Goal: Task Accomplishment & Management: Complete application form

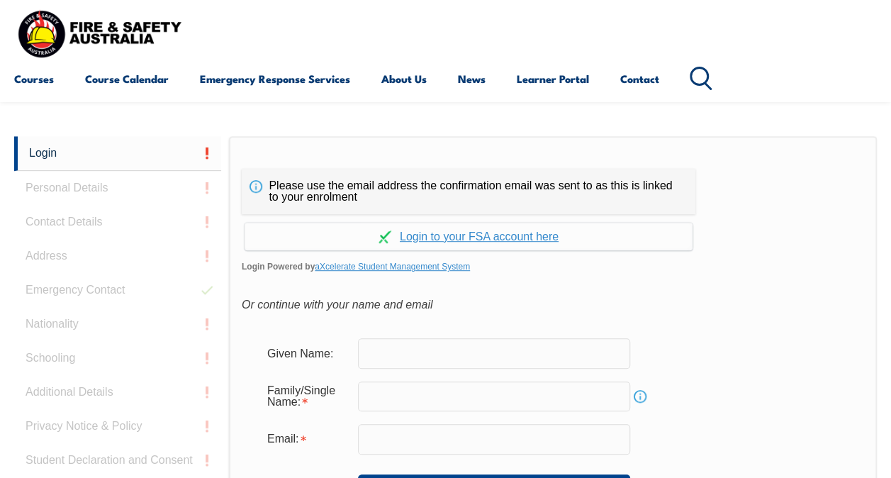
scroll to position [335, 0]
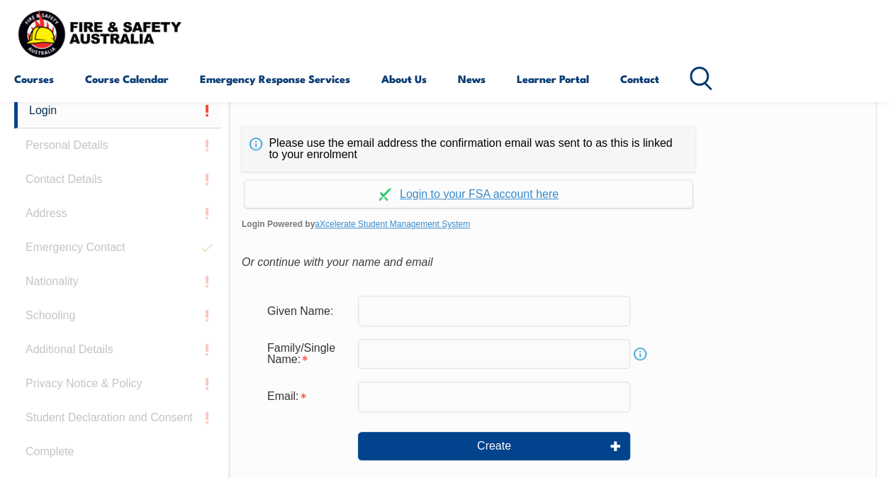
click at [478, 309] on input "text" at bounding box center [494, 311] width 272 height 30
type input "[PERSON_NAME]"
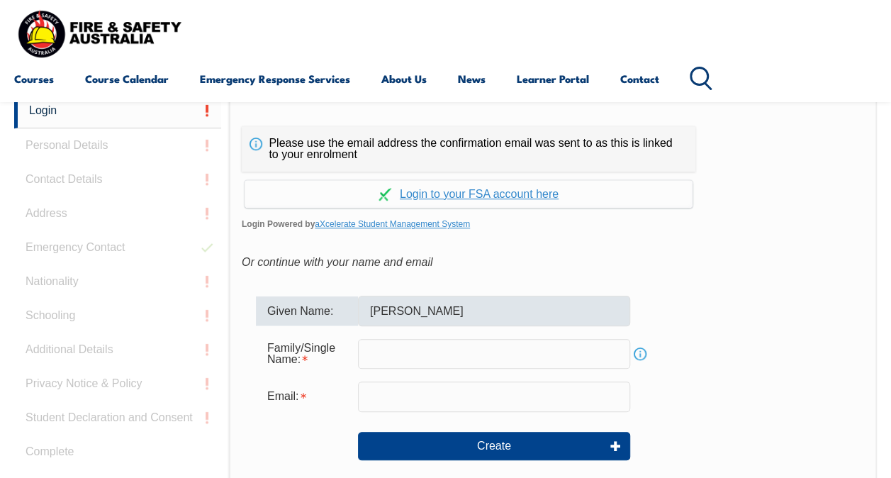
type input "[PERSON_NAME][EMAIL_ADDRESS][PERSON_NAME][DOMAIN_NAME]"
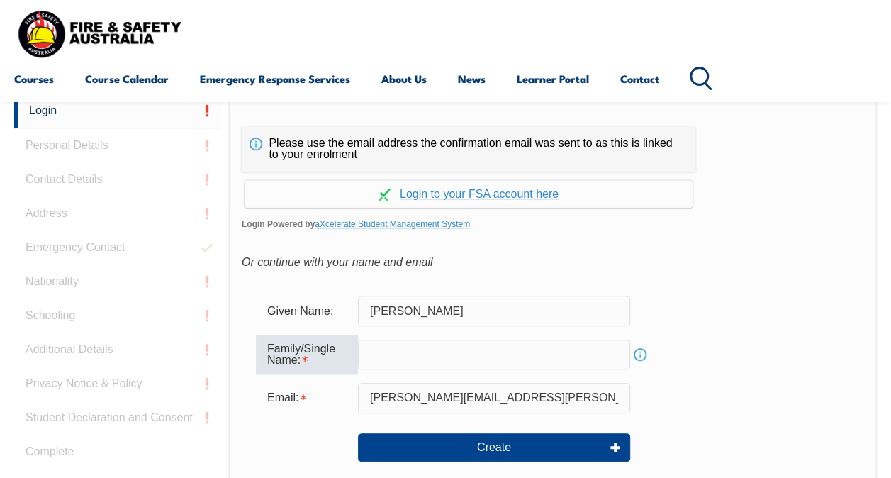
click at [443, 353] on input "text" at bounding box center [494, 355] width 272 height 30
type input "[PERSON_NAME]"
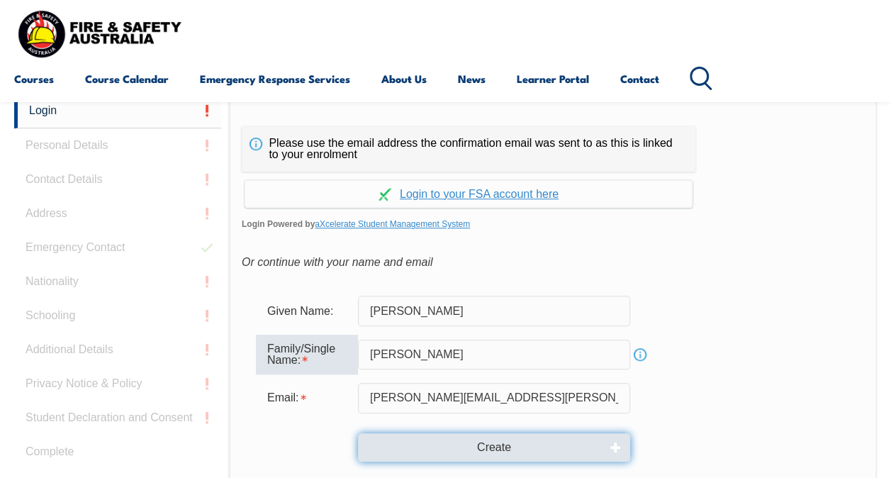
click at [498, 447] on button "Create" at bounding box center [494, 447] width 272 height 28
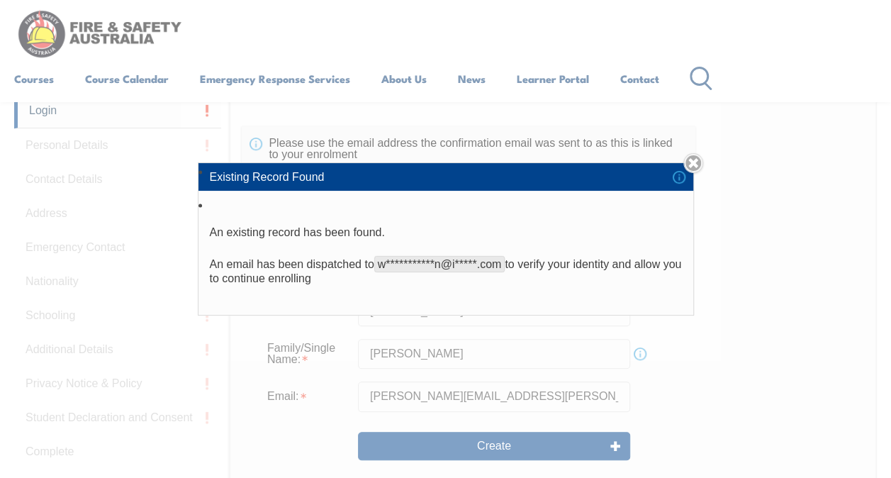
click at [537, 252] on li "**********" at bounding box center [445, 255] width 495 height 118
click at [693, 167] on link "Close" at bounding box center [693, 163] width 20 height 20
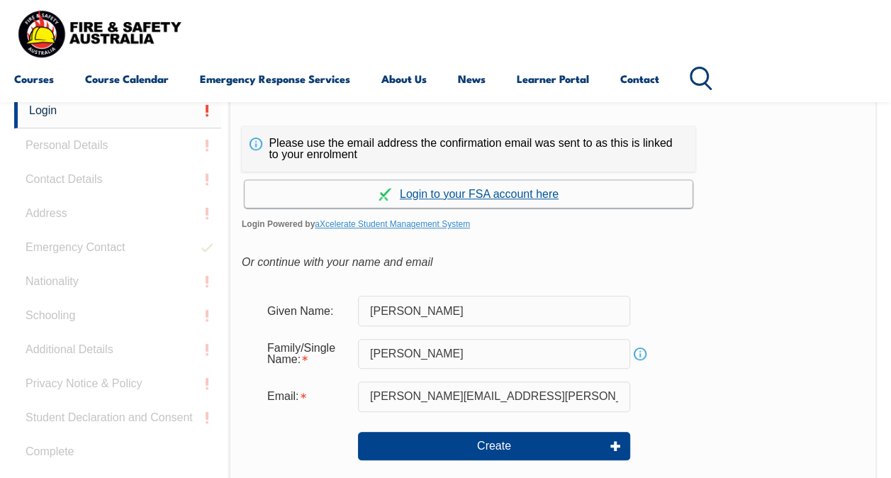
click at [509, 191] on link "Continue with aXcelerate" at bounding box center [469, 194] width 448 height 28
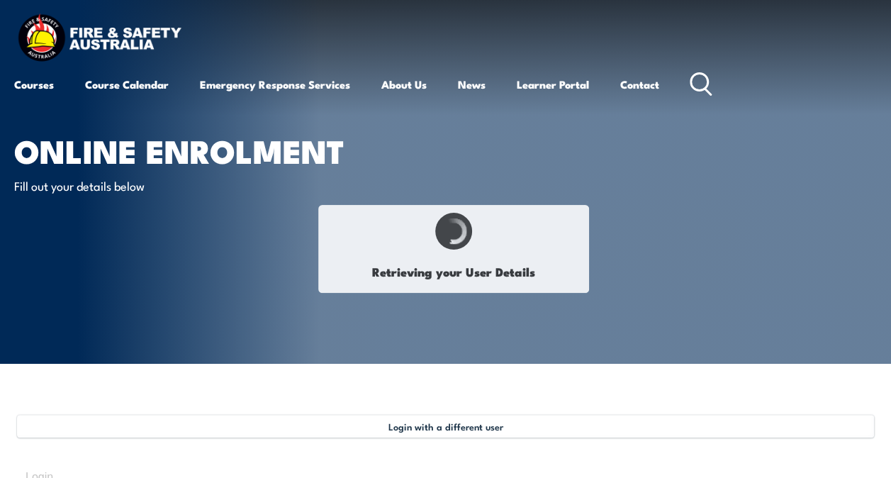
type input "Johannes"
type input "[PERSON_NAME]"
type input "WG96CVP7EJ"
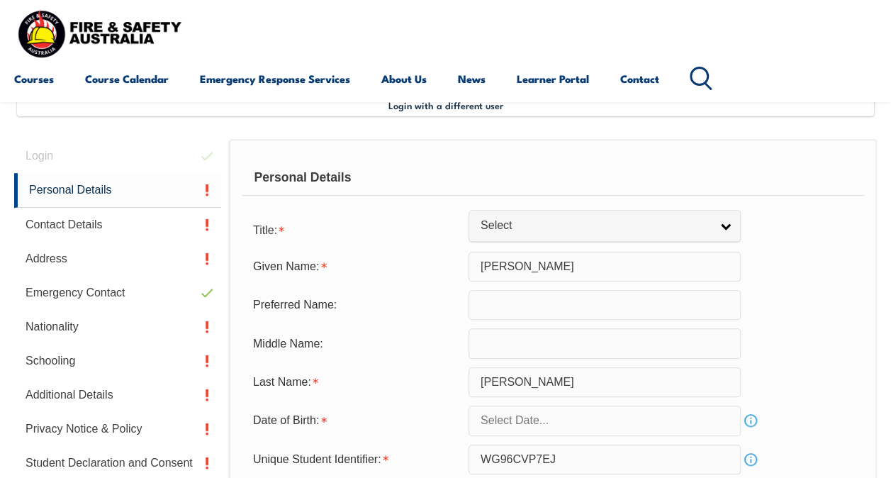
scroll to position [344, 0]
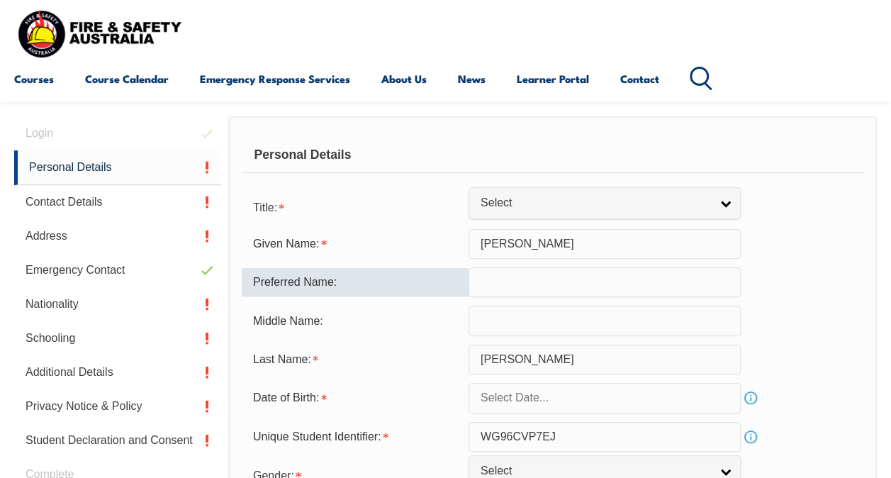
click at [550, 284] on input "text" at bounding box center [605, 282] width 272 height 30
type input "[PERSON_NAME]"
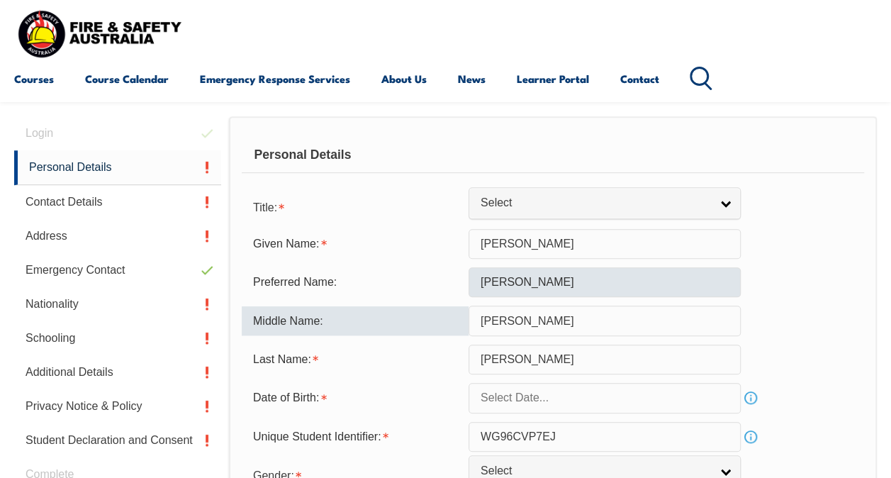
type input "Petrus"
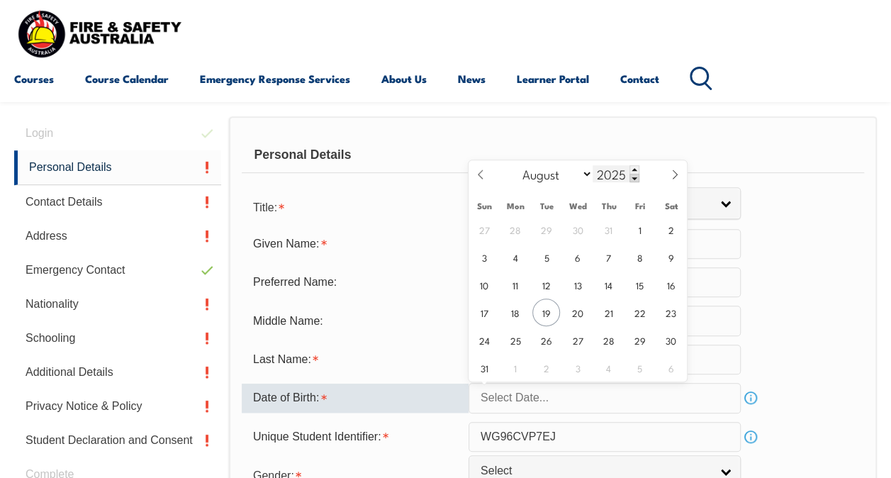
click at [634, 180] on span at bounding box center [635, 178] width 10 height 9
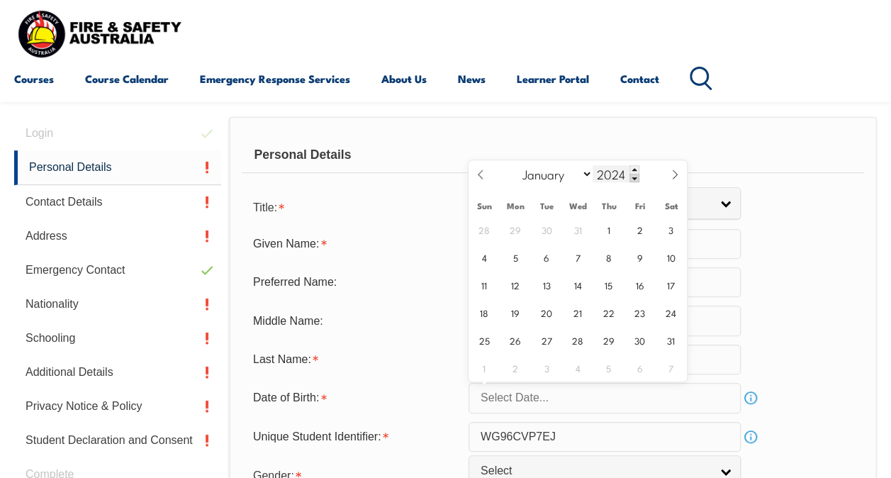
click at [634, 180] on span at bounding box center [635, 178] width 10 height 9
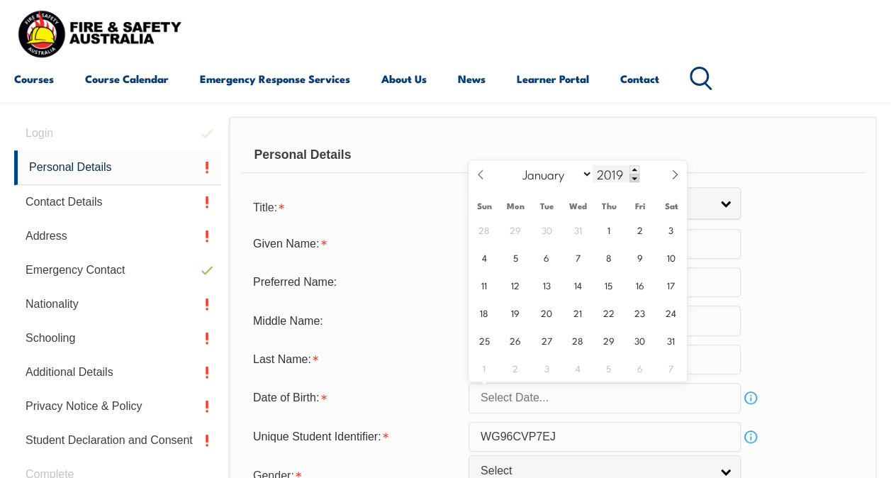
click at [634, 180] on span at bounding box center [635, 178] width 10 height 9
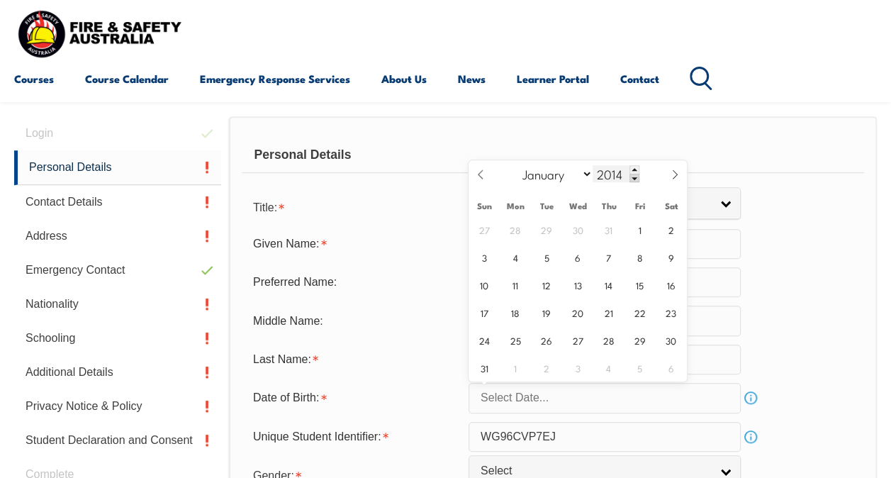
click at [634, 180] on span at bounding box center [635, 178] width 10 height 9
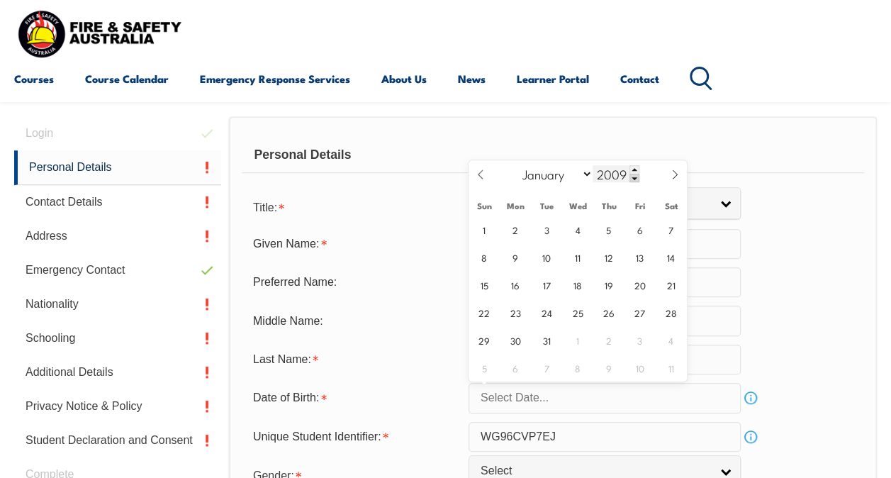
click at [634, 180] on span at bounding box center [635, 178] width 10 height 9
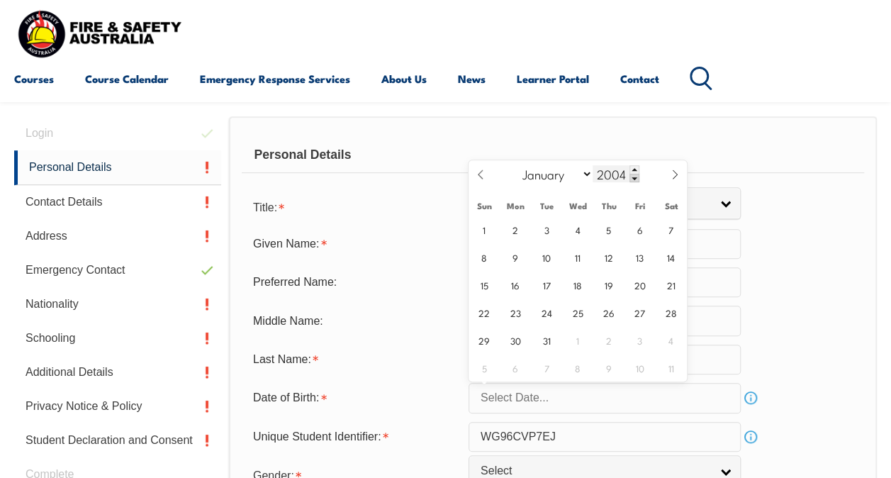
click at [634, 180] on span at bounding box center [635, 178] width 10 height 9
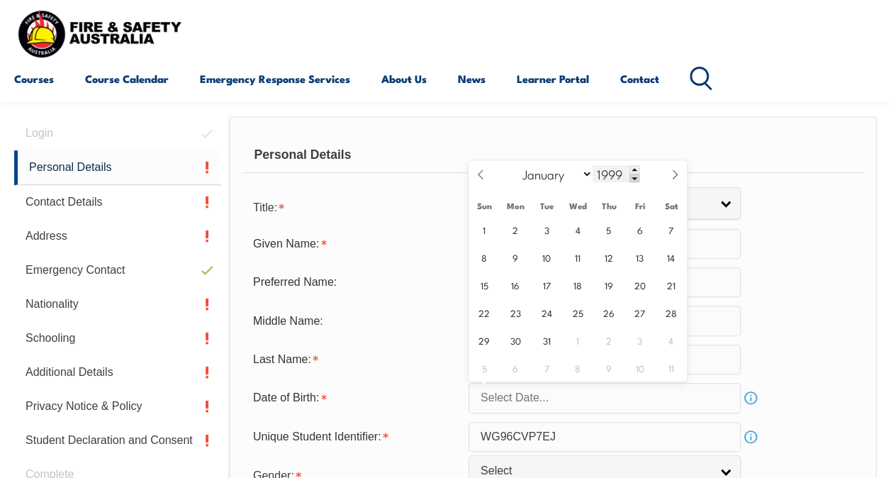
click at [634, 180] on span at bounding box center [635, 178] width 10 height 9
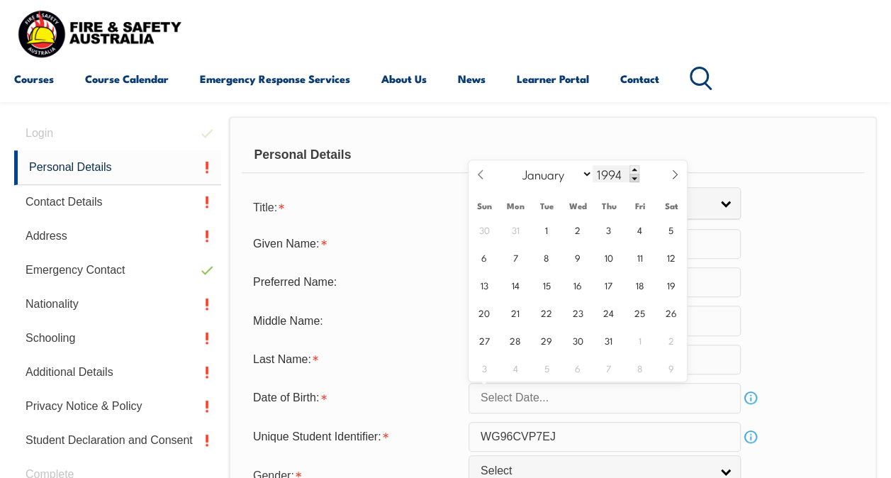
click at [634, 180] on span at bounding box center [635, 178] width 10 height 9
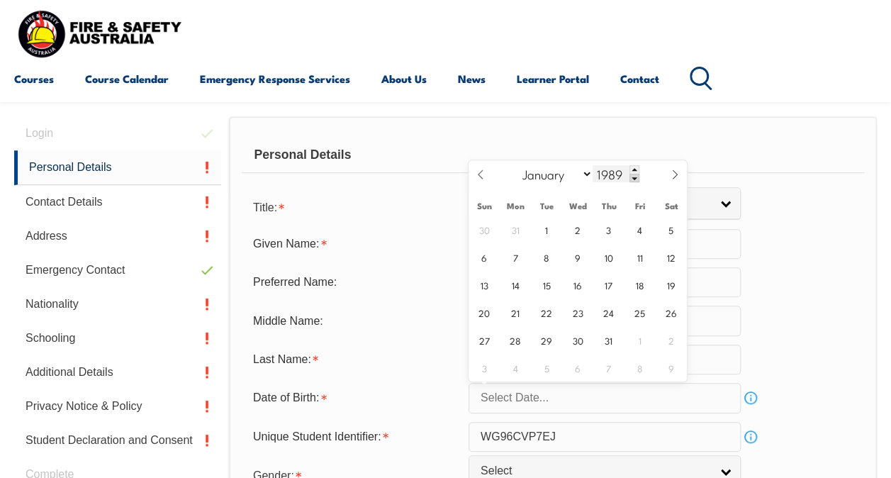
click at [634, 180] on span at bounding box center [635, 178] width 10 height 9
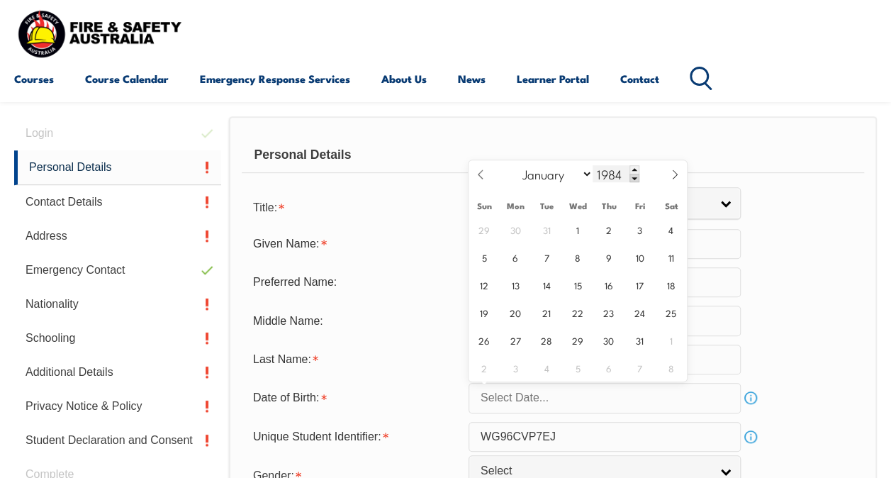
click at [634, 180] on span at bounding box center [635, 178] width 10 height 9
type input "1980"
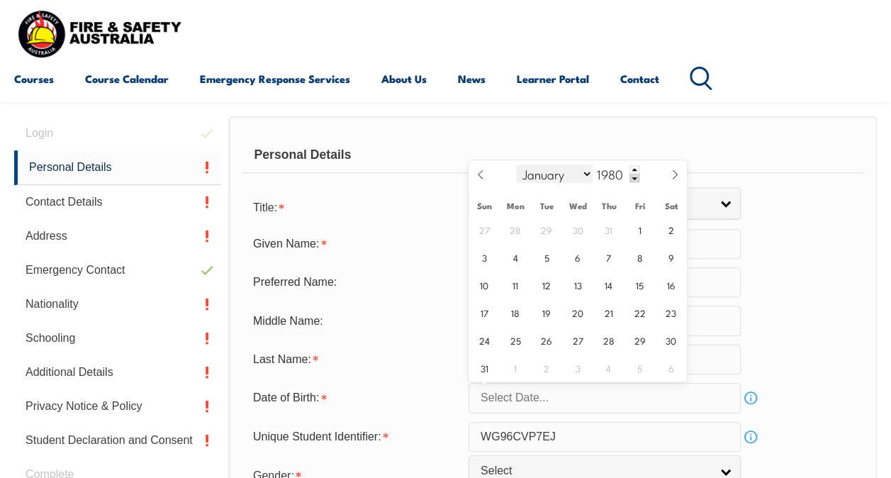
click at [577, 177] on select "January February March April May June July August September October November De…" at bounding box center [554, 173] width 77 height 18
select select "1"
click at [516, 164] on select "January February March April May June July August September October November De…" at bounding box center [554, 173] width 77 height 18
click at [599, 336] on span "28" at bounding box center [609, 340] width 28 height 28
type input "February 28, 1980"
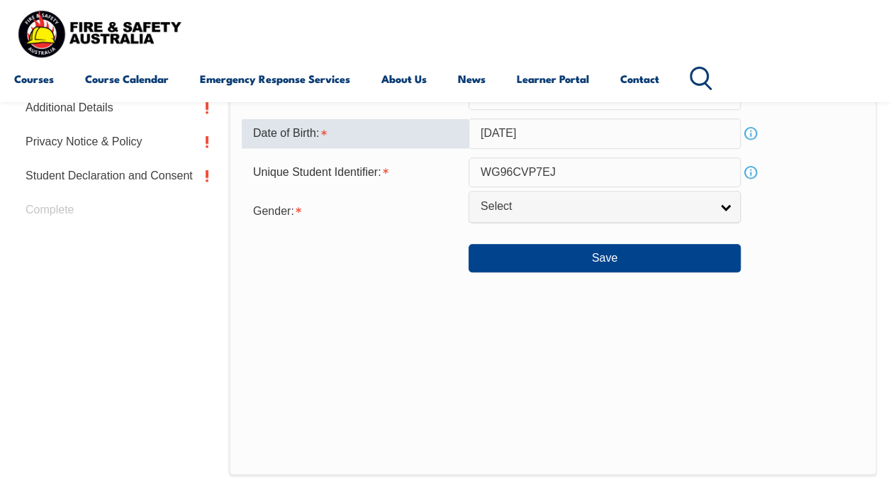
scroll to position [556, 0]
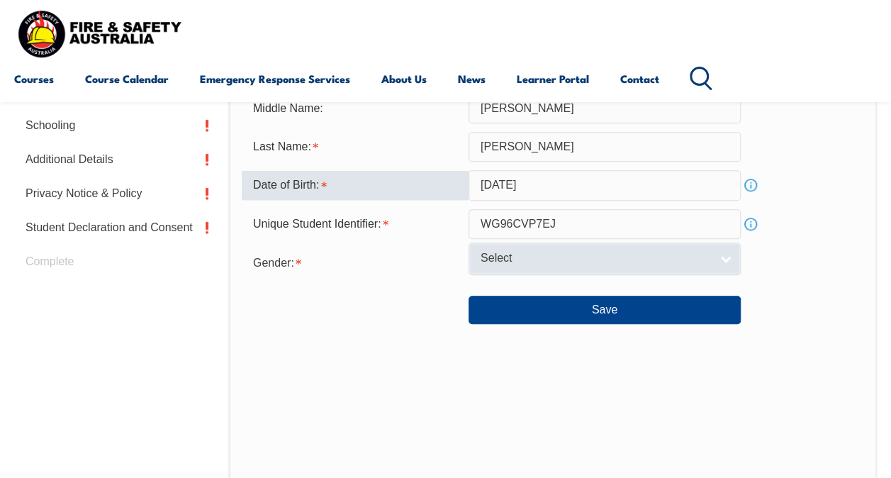
click at [597, 258] on span "Select" at bounding box center [596, 258] width 230 height 15
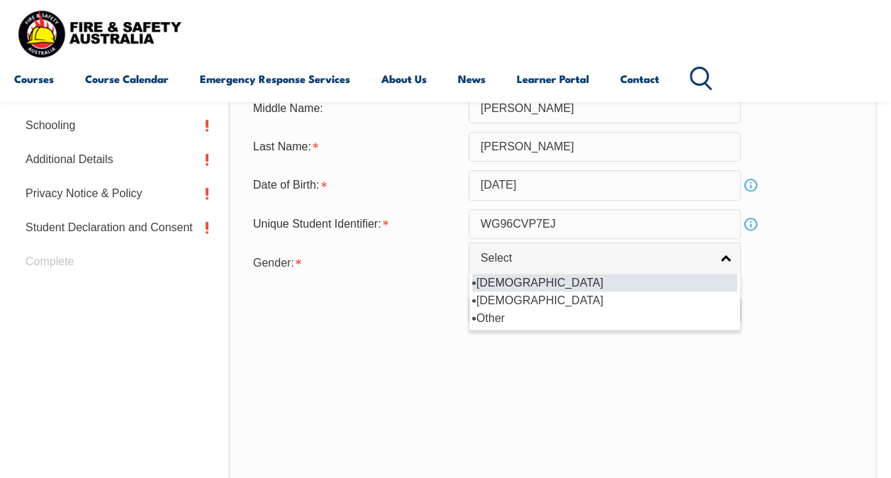
click at [503, 279] on li "[DEMOGRAPHIC_DATA]" at bounding box center [604, 283] width 265 height 18
select select "M"
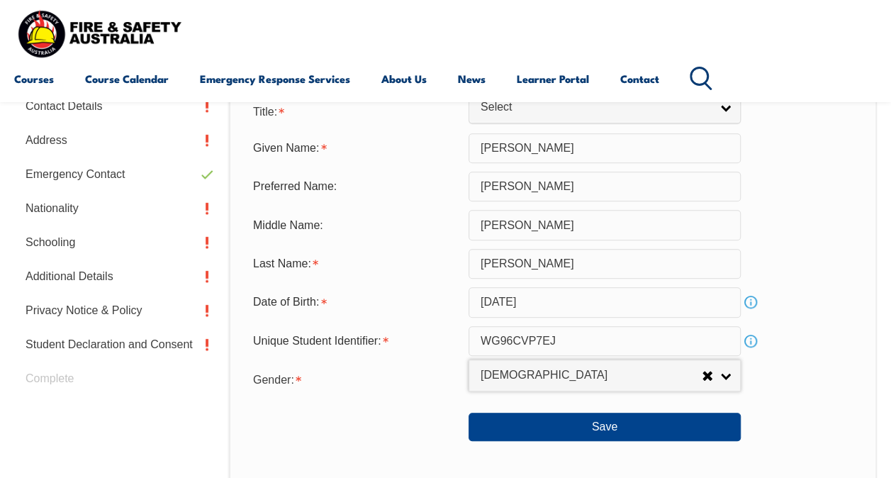
scroll to position [486, 0]
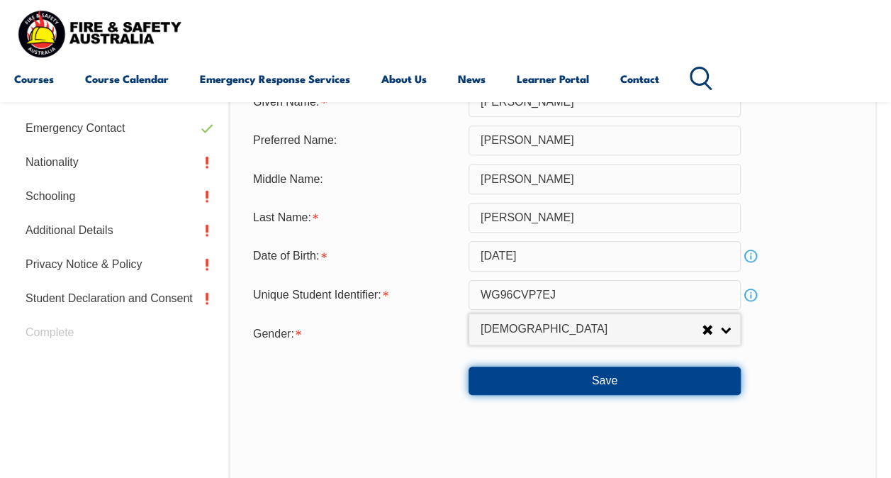
click at [620, 381] on button "Save" at bounding box center [605, 381] width 272 height 28
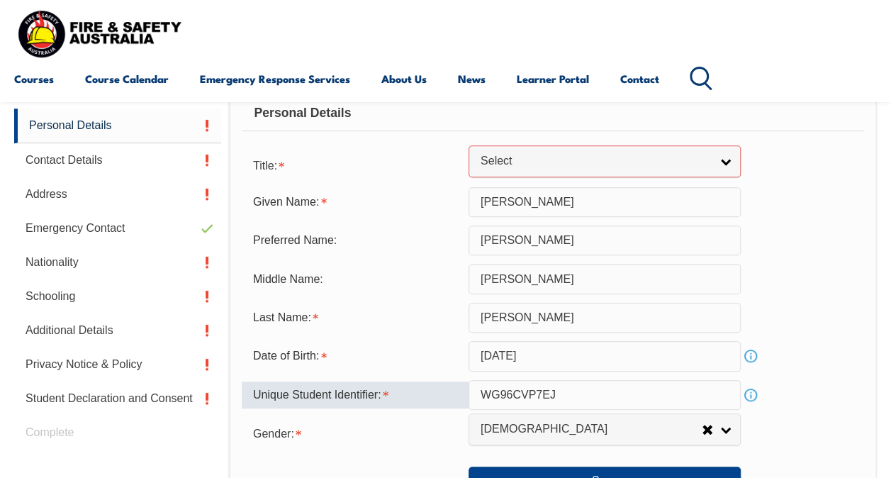
scroll to position [246, 0]
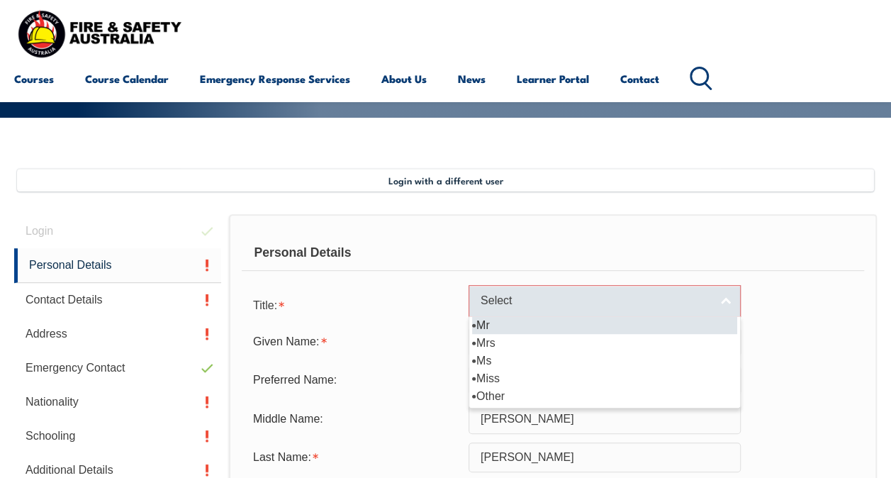
click at [732, 301] on link "Select" at bounding box center [605, 301] width 272 height 32
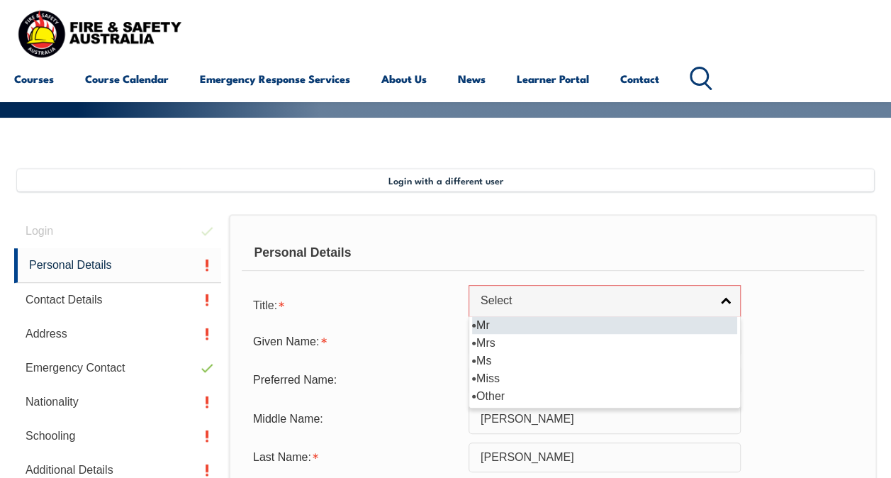
click at [492, 328] on li "Mr" at bounding box center [604, 325] width 265 height 18
select select "Mr"
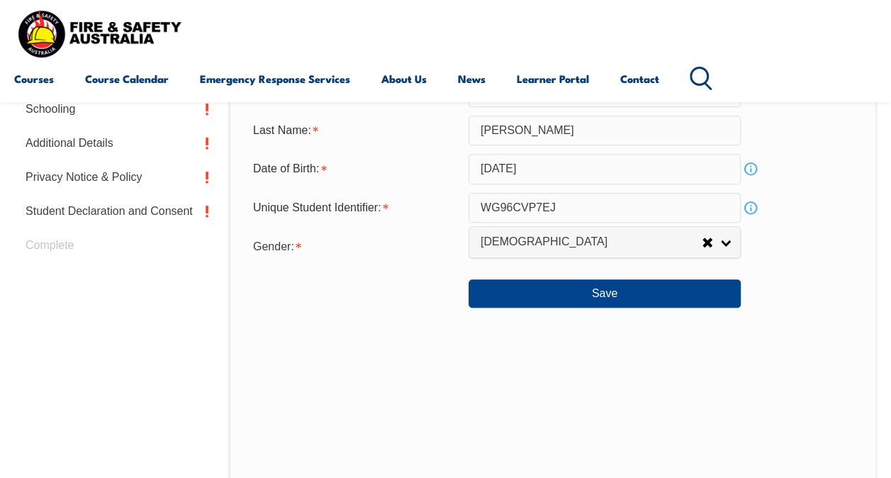
scroll to position [600, 0]
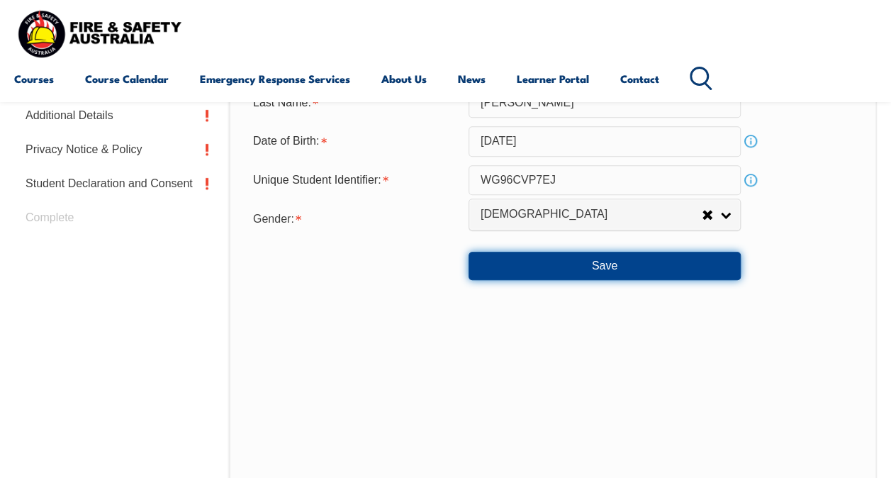
click at [606, 267] on button "Save" at bounding box center [605, 266] width 272 height 28
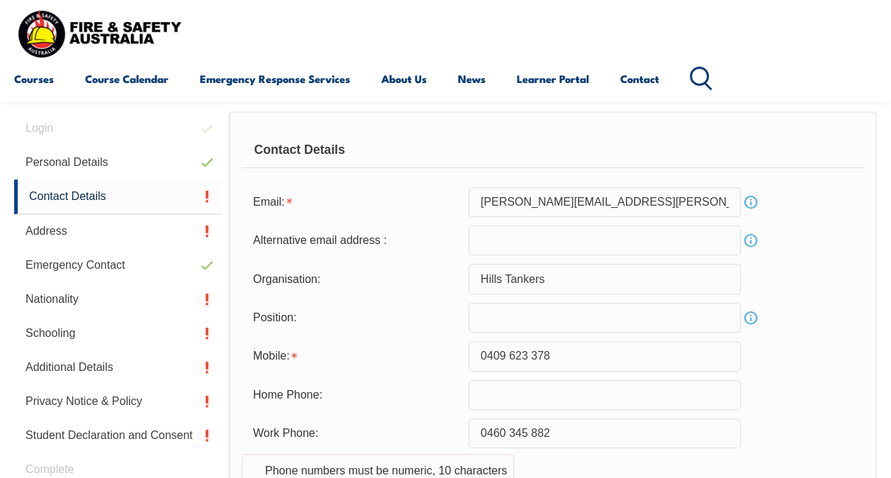
scroll to position [344, 0]
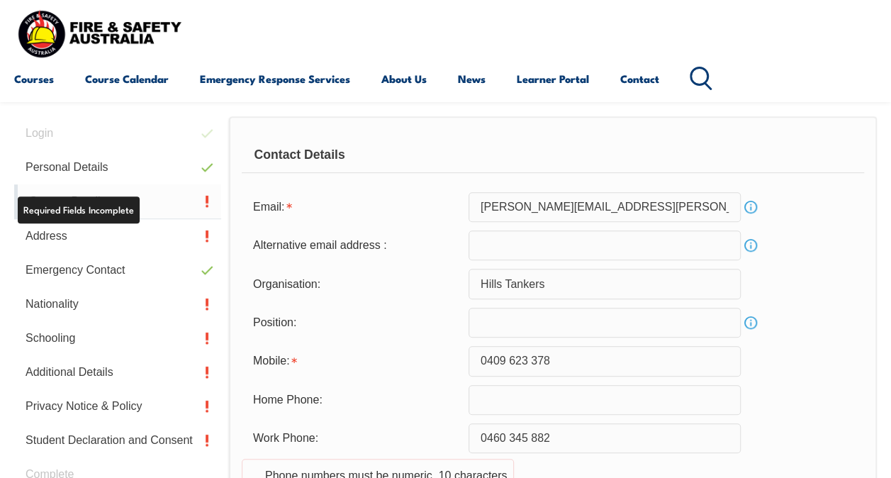
click at [162, 195] on link "Contact Details" at bounding box center [117, 201] width 207 height 35
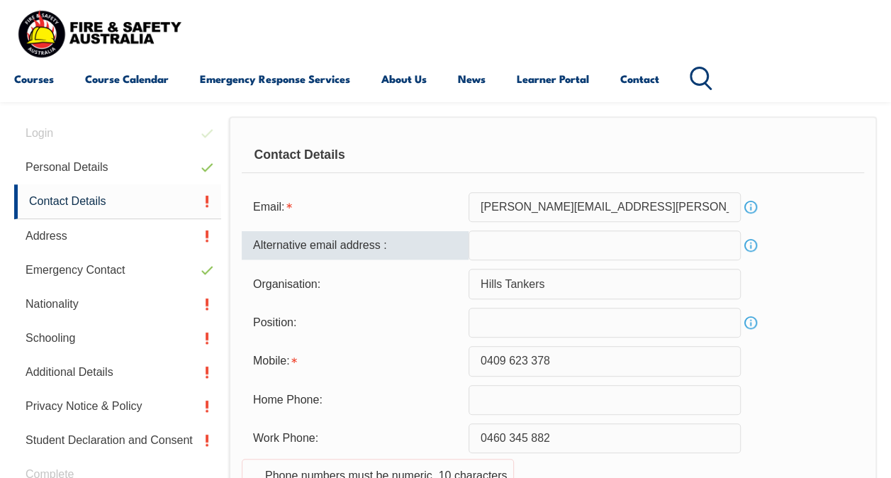
click at [520, 251] on input "email" at bounding box center [605, 245] width 272 height 30
type input "newcmaint@hillstankers.com.au"
click at [573, 320] on input "text" at bounding box center [605, 323] width 272 height 30
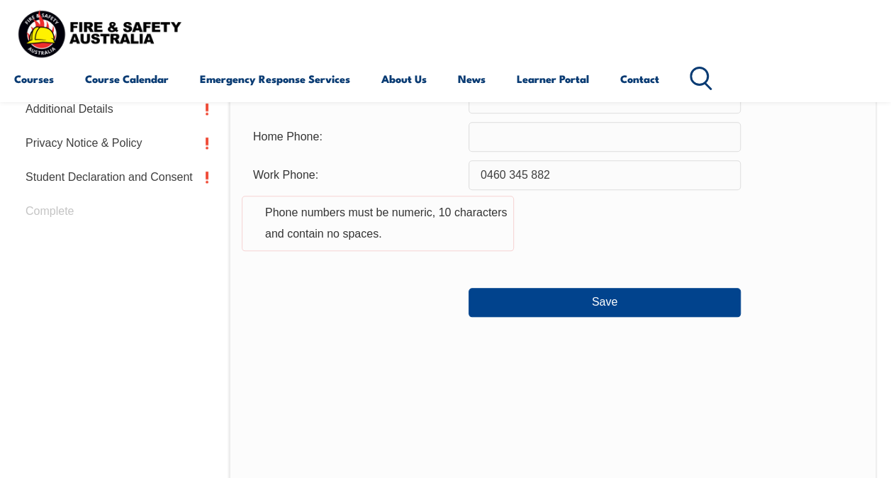
scroll to position [486, 0]
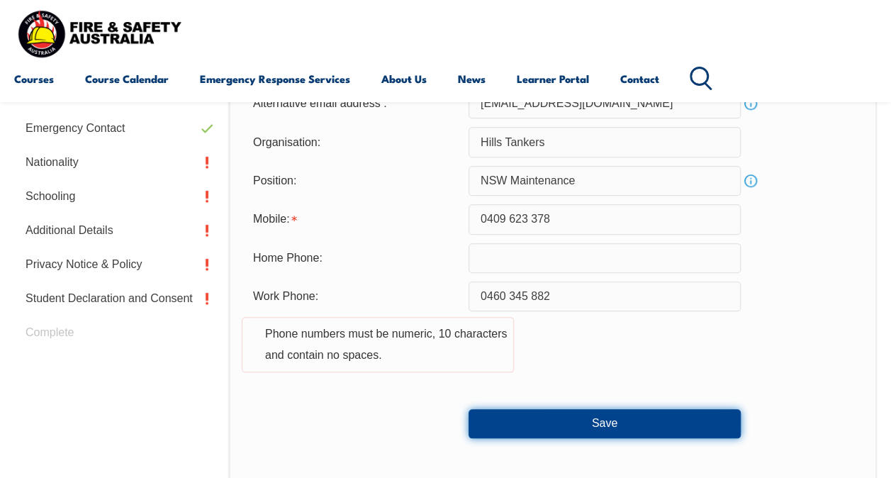
click at [612, 418] on button "Save" at bounding box center [605, 423] width 272 height 28
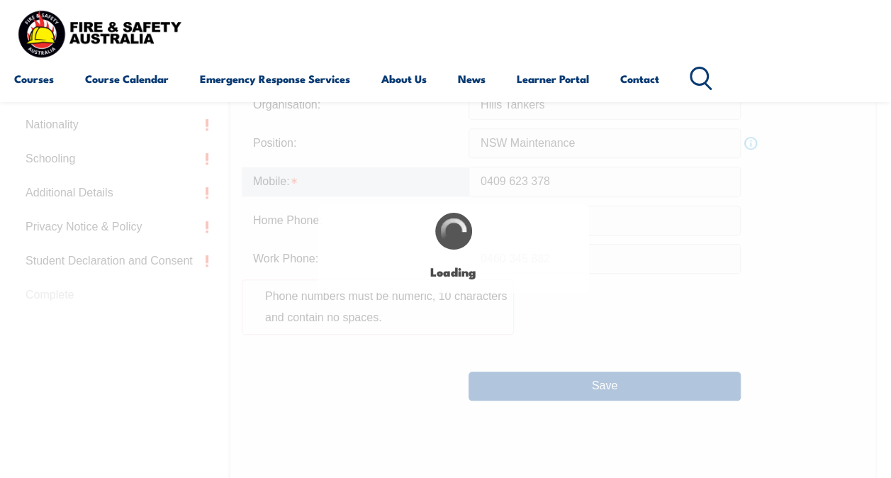
type input "NSW Maintenance"
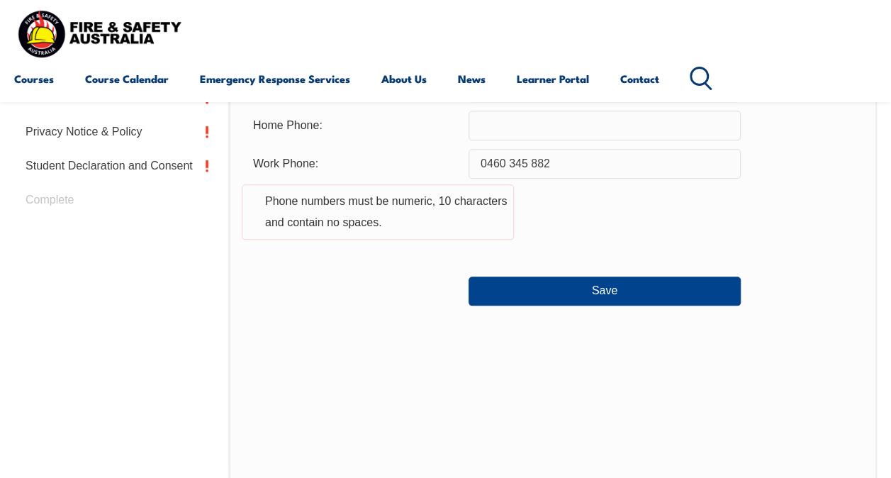
scroll to position [476, 0]
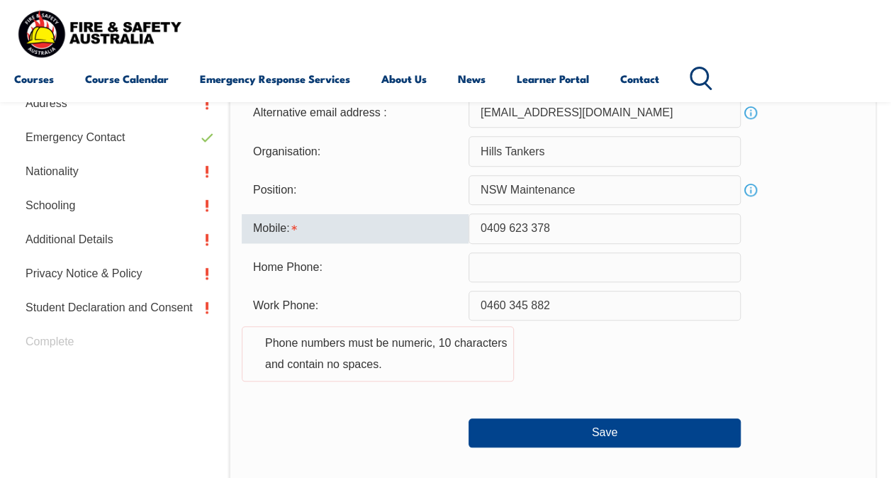
click at [554, 232] on input "0409 623 378" at bounding box center [605, 228] width 272 height 30
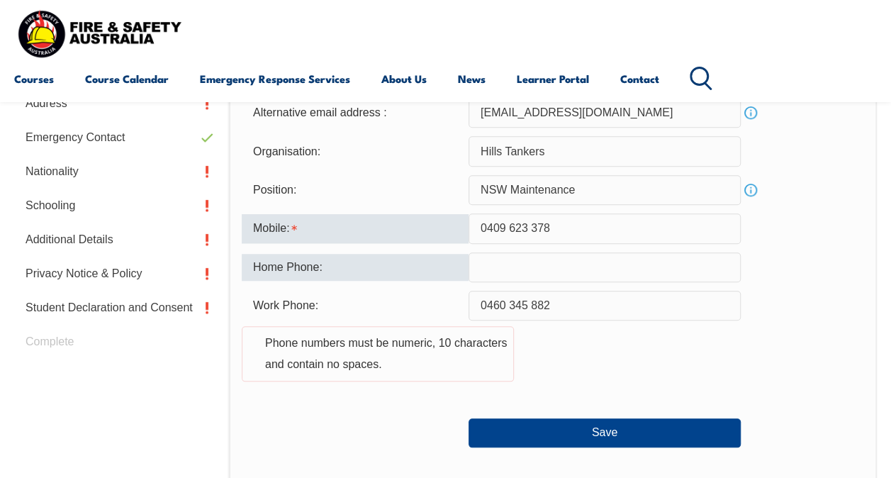
drag, startPoint x: 566, startPoint y: 227, endPoint x: 313, endPoint y: 254, distance: 254.5
click at [315, 251] on form "Email: wagenaar.john@icloud.com Info Alternative email address : newcmaint@hill…" at bounding box center [553, 254] width 622 height 388
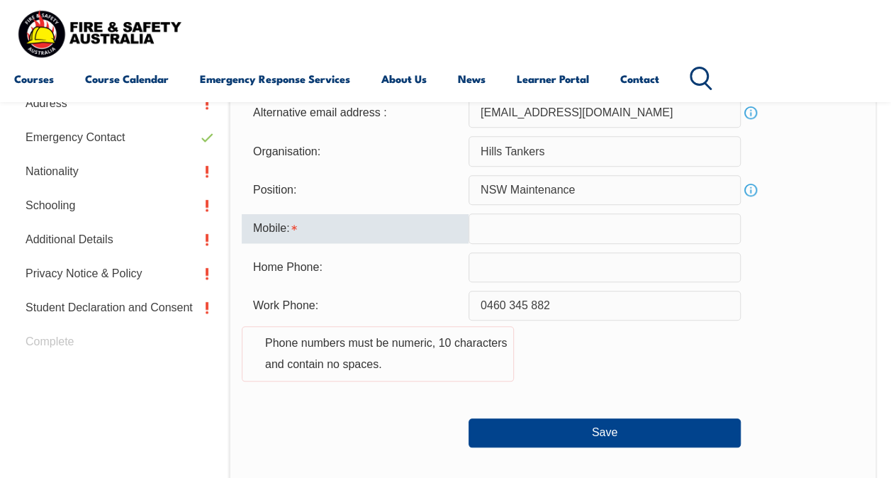
click at [516, 231] on input "text" at bounding box center [605, 228] width 272 height 30
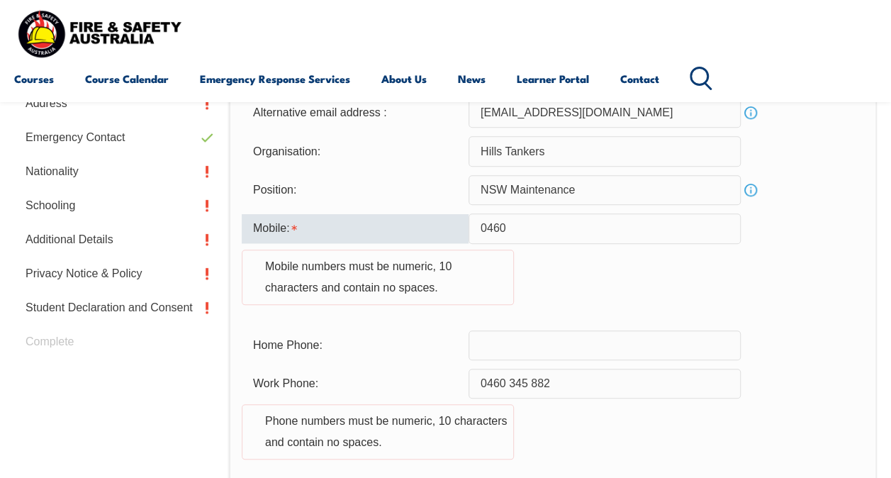
type input "0460345882"
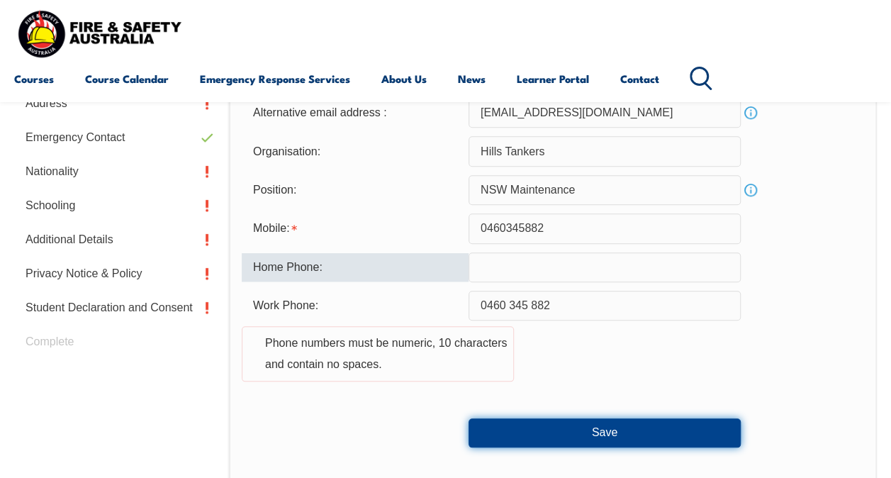
click at [594, 437] on button "Save" at bounding box center [605, 432] width 272 height 28
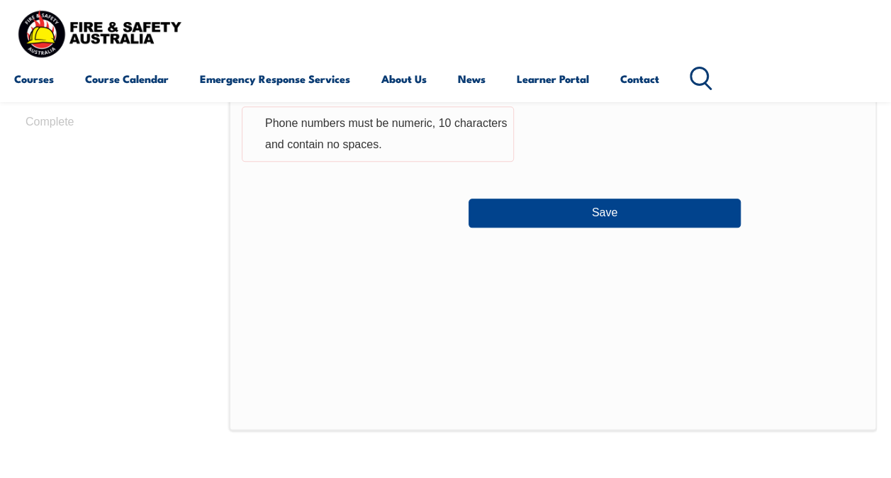
scroll to position [554, 0]
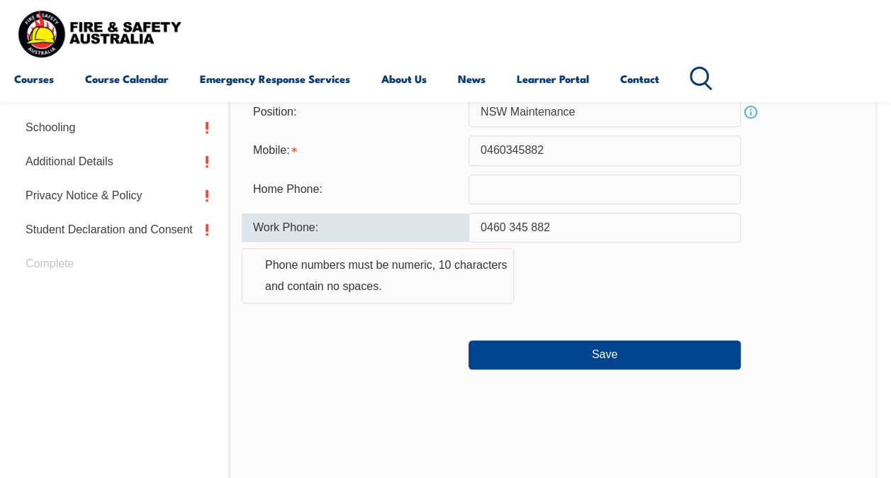
click at [532, 224] on input "0460 345 882" at bounding box center [605, 228] width 272 height 30
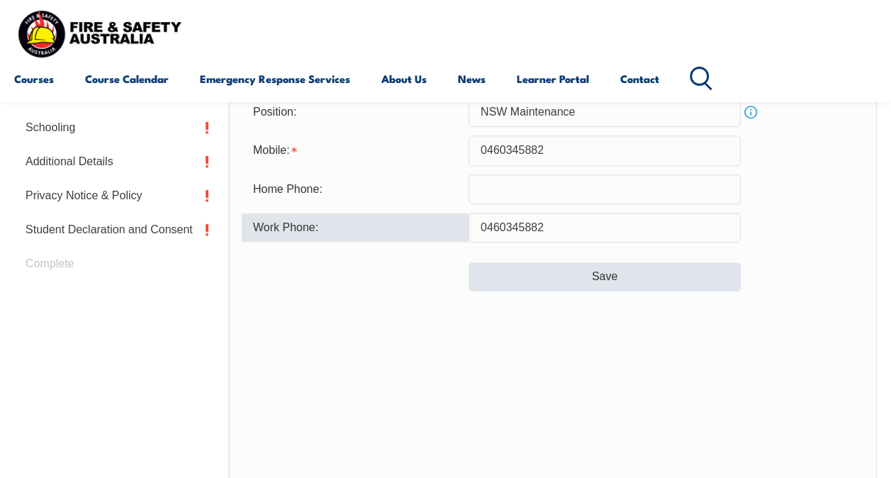
type input "0460345882"
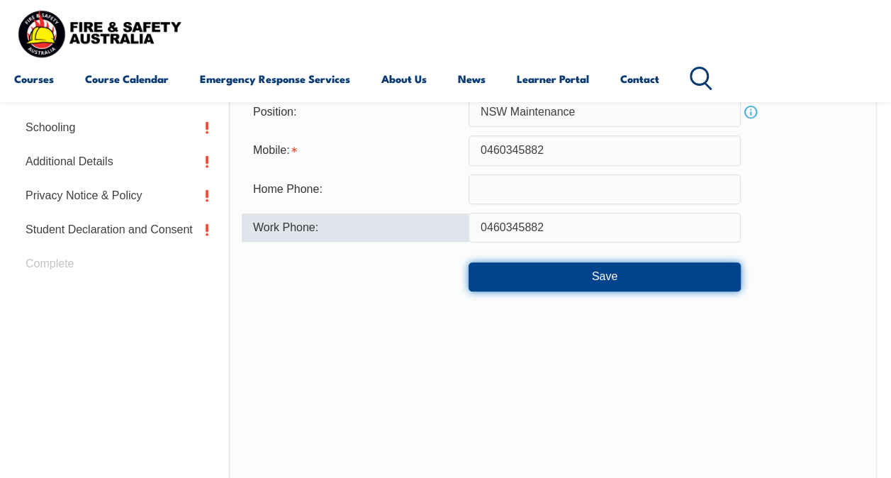
click at [584, 267] on button "Save" at bounding box center [605, 276] width 272 height 28
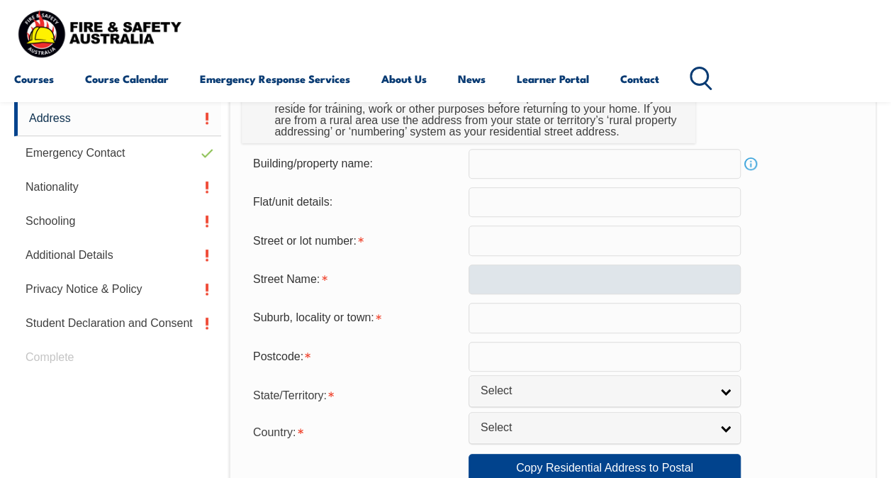
scroll to position [486, 0]
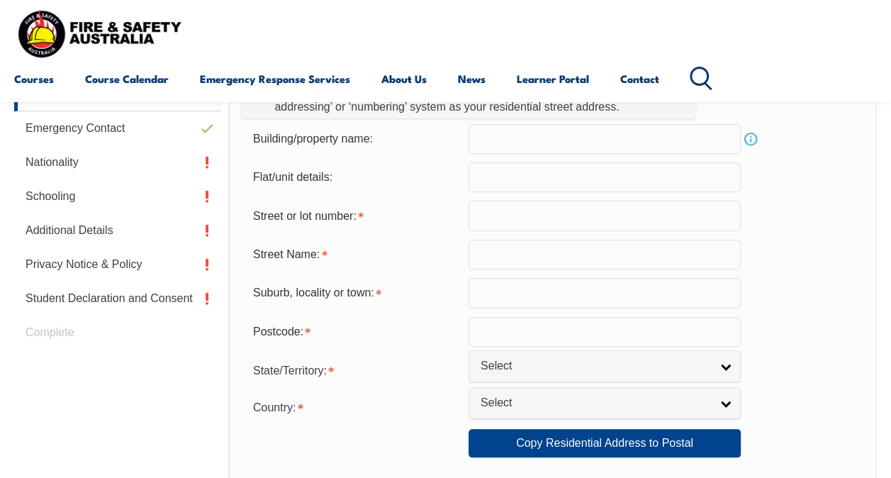
click at [522, 225] on input "text" at bounding box center [605, 216] width 272 height 30
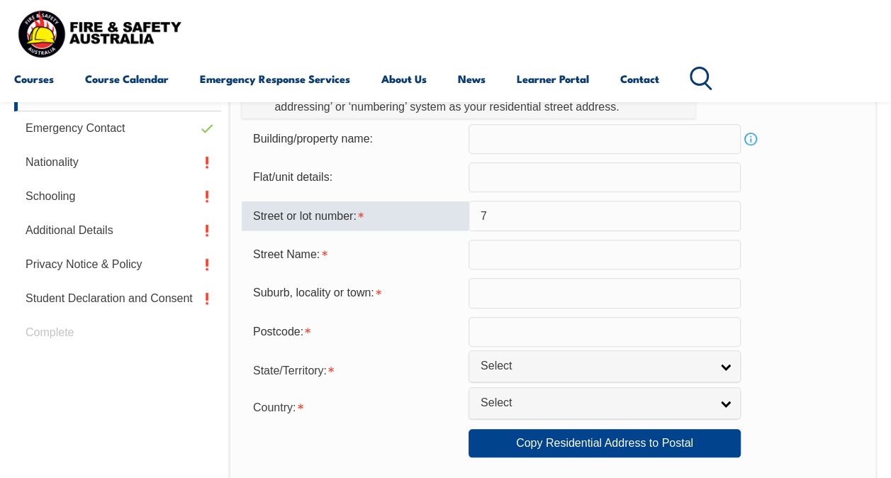
type input "7"
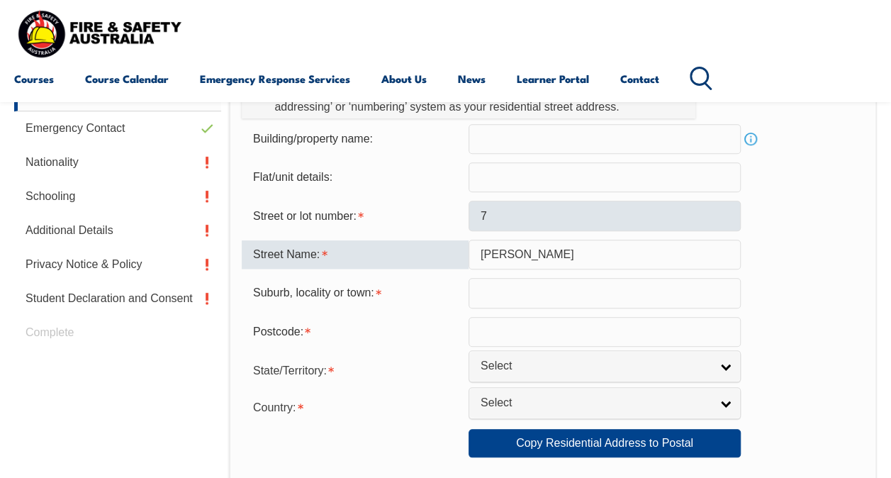
type input "Arthur"
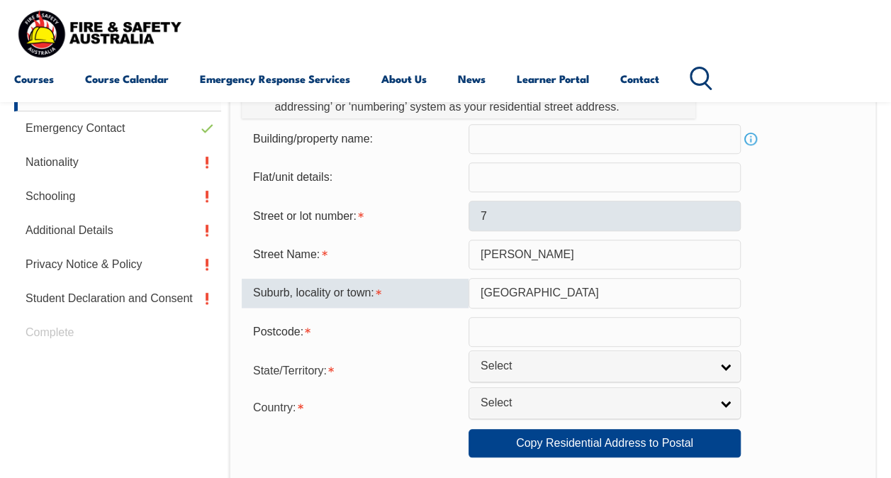
type input "Belmont South"
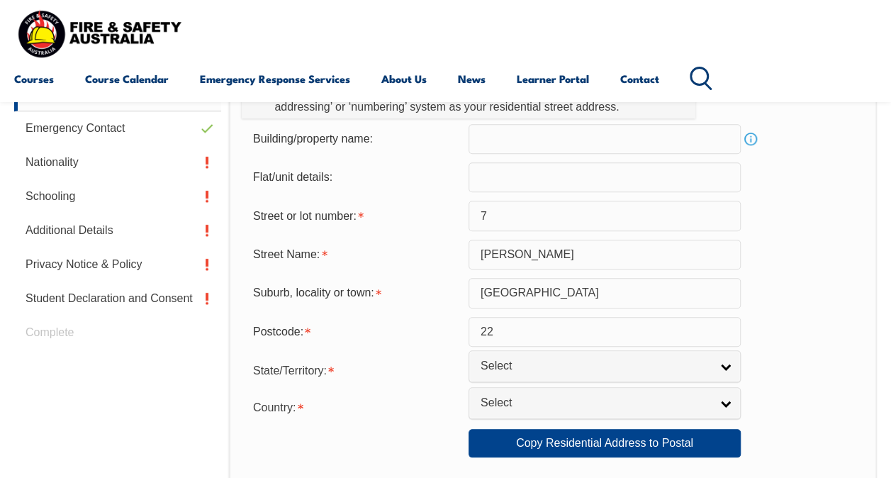
click at [512, 333] on input "22" at bounding box center [605, 332] width 272 height 30
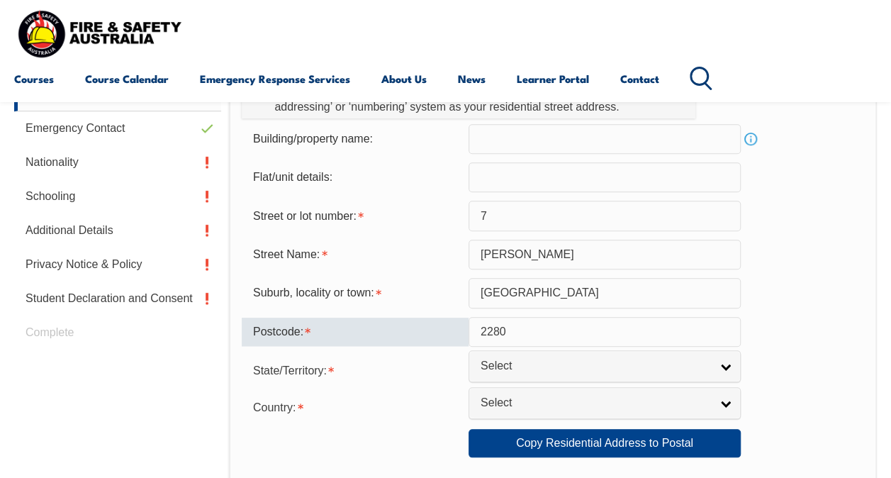
type input "2280"
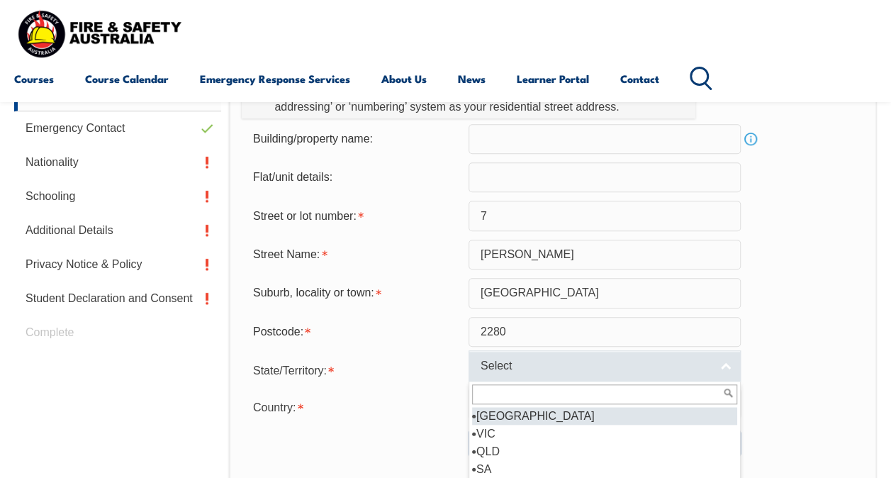
click at [571, 360] on span "Select" at bounding box center [596, 366] width 230 height 15
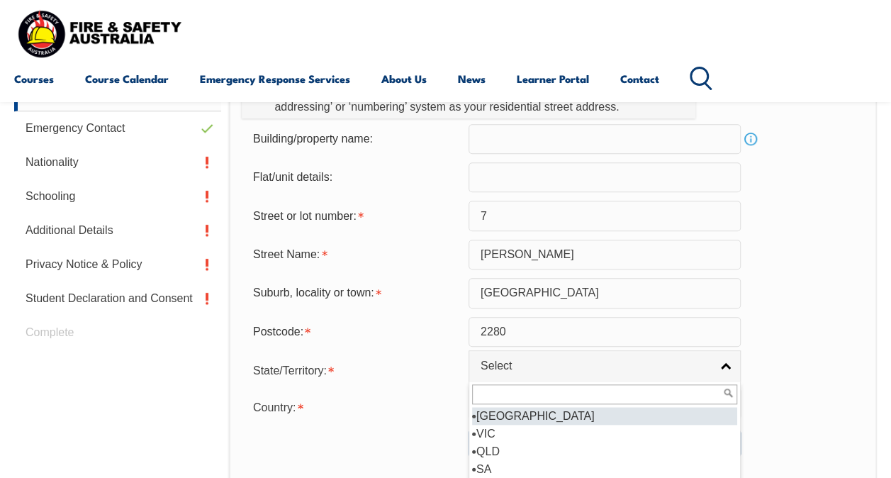
click at [520, 417] on li "[GEOGRAPHIC_DATA]" at bounding box center [604, 416] width 265 height 18
select select "[GEOGRAPHIC_DATA]"
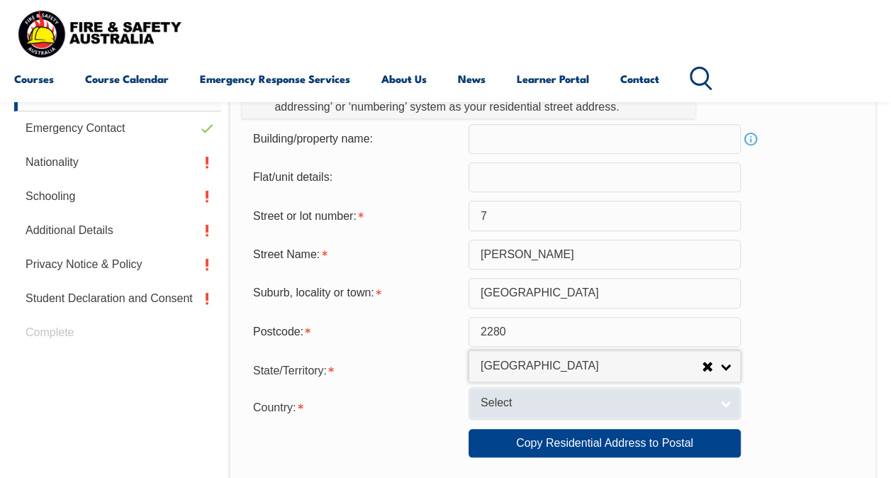
click at [543, 397] on span "Select" at bounding box center [596, 403] width 230 height 15
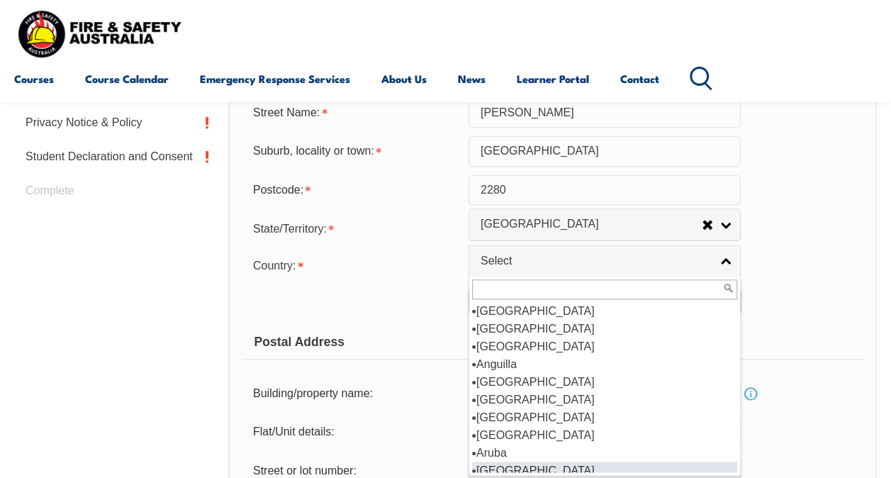
scroll to position [213, 0]
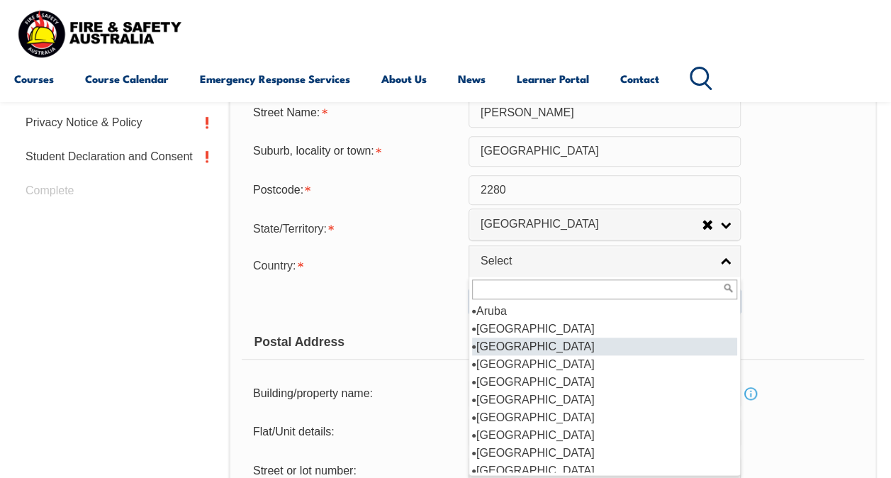
click at [525, 347] on li "[GEOGRAPHIC_DATA]" at bounding box center [604, 346] width 265 height 18
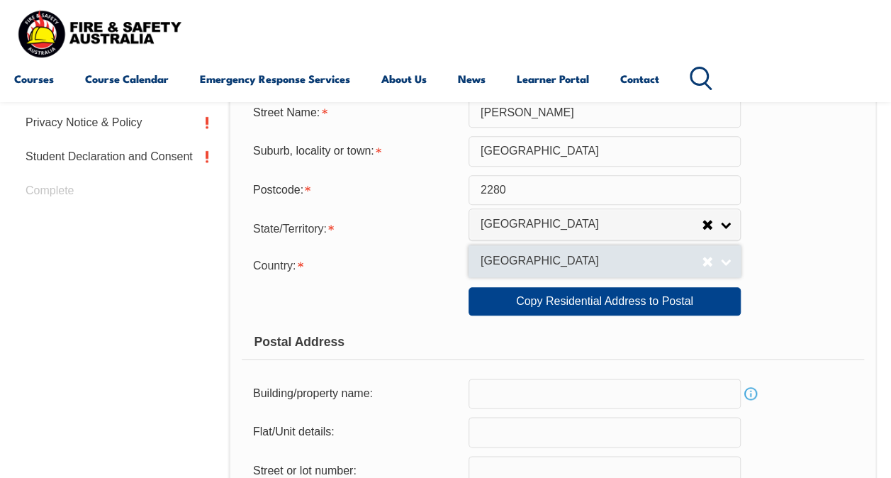
click at [582, 261] on span "[GEOGRAPHIC_DATA]" at bounding box center [591, 261] width 221 height 15
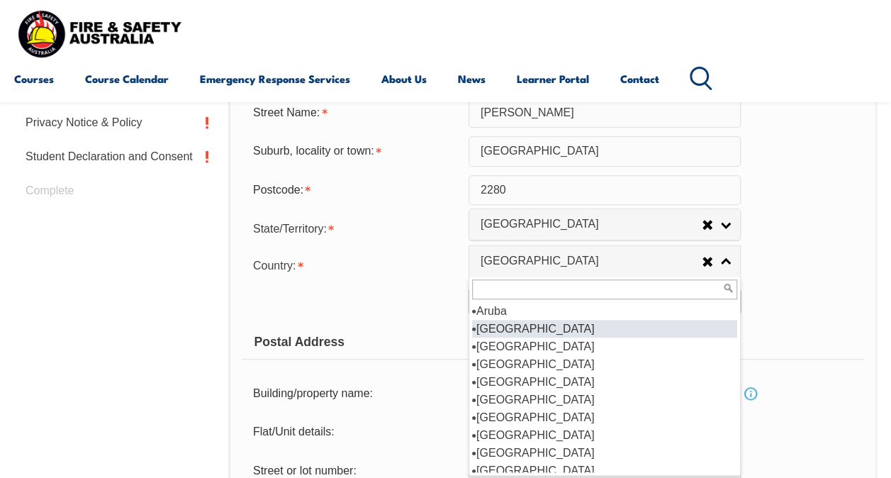
click at [504, 332] on li "[GEOGRAPHIC_DATA]" at bounding box center [604, 329] width 265 height 18
select select "1101"
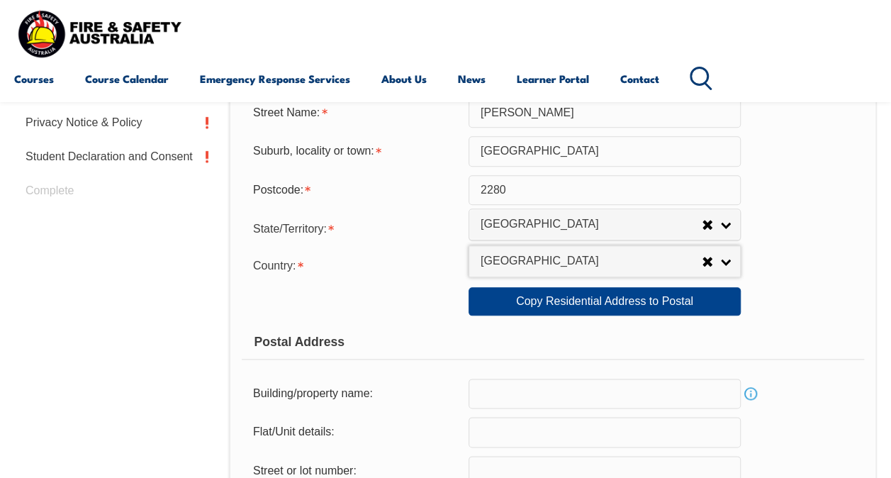
scroll to position [698, 0]
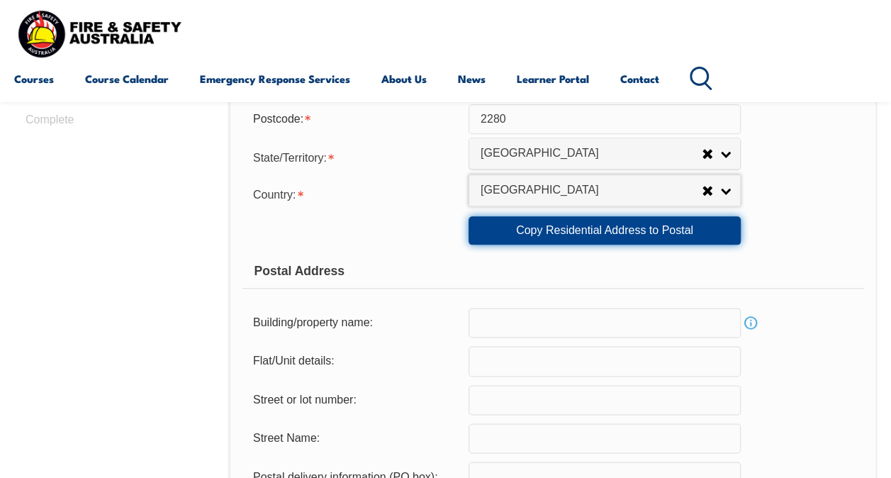
click at [595, 234] on link "Copy Residential Address to Postal" at bounding box center [605, 230] width 272 height 28
type input "7"
type input "Arthur"
type input "Belmont South"
select select "[GEOGRAPHIC_DATA]"
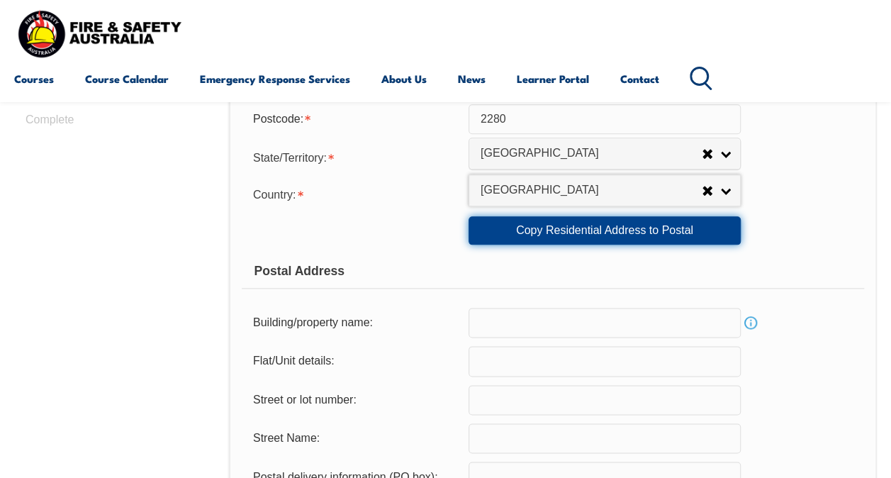
type input "2280"
select select "1101"
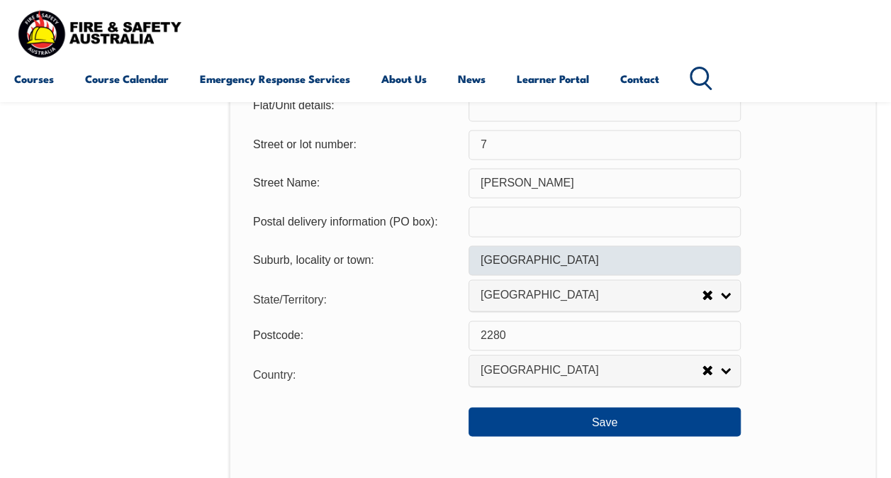
scroll to position [982, 0]
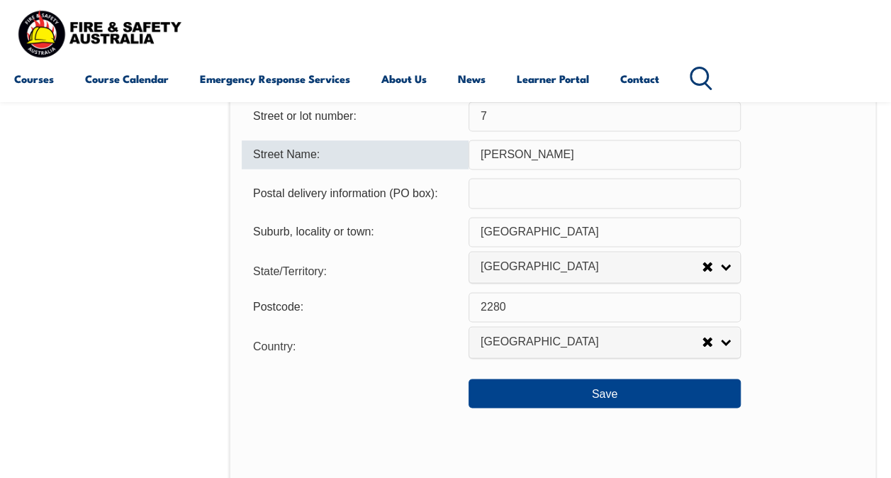
click at [562, 148] on input "Arthur" at bounding box center [605, 155] width 272 height 30
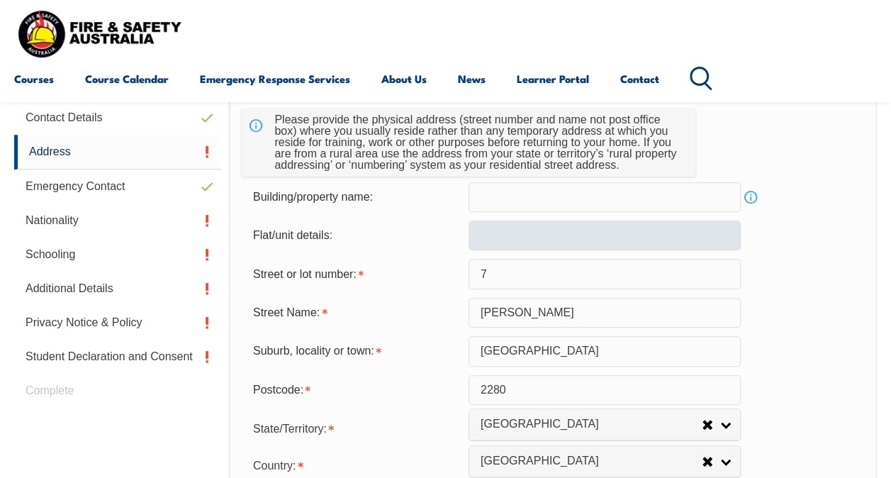
scroll to position [415, 0]
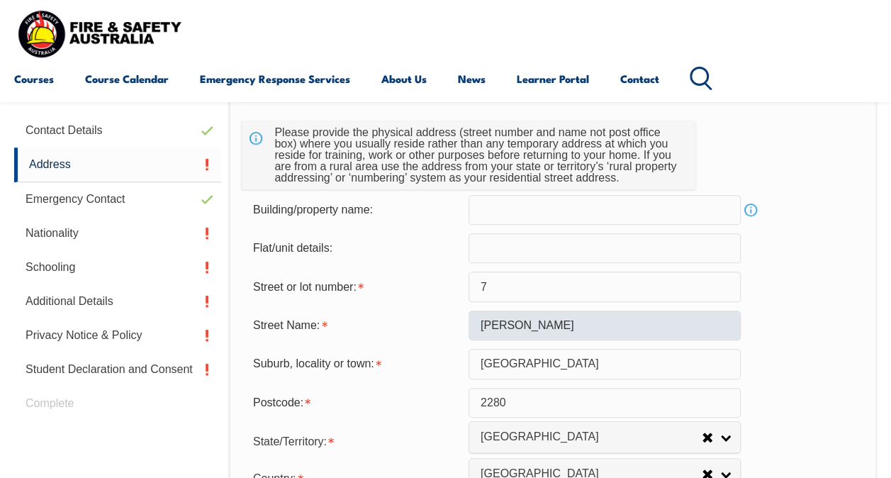
type input "Arthur Street"
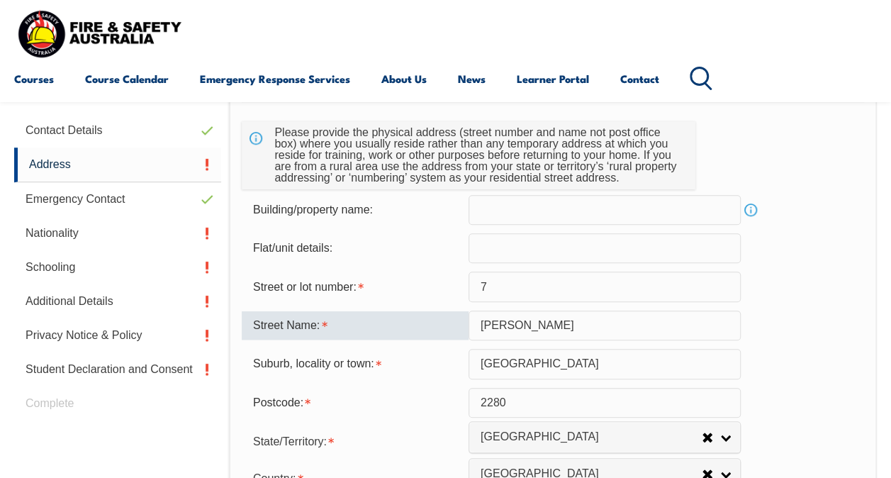
click at [600, 332] on input "Arthur" at bounding box center [605, 326] width 272 height 30
type input "Arthur Street"
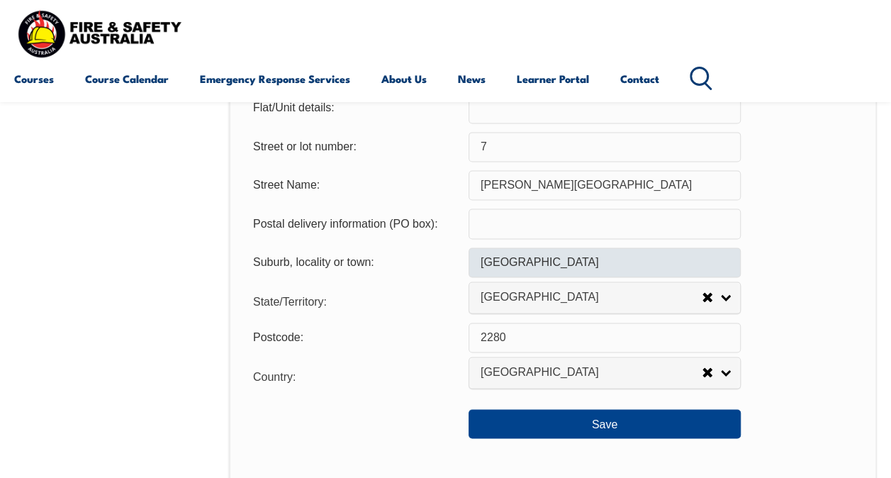
scroll to position [1053, 0]
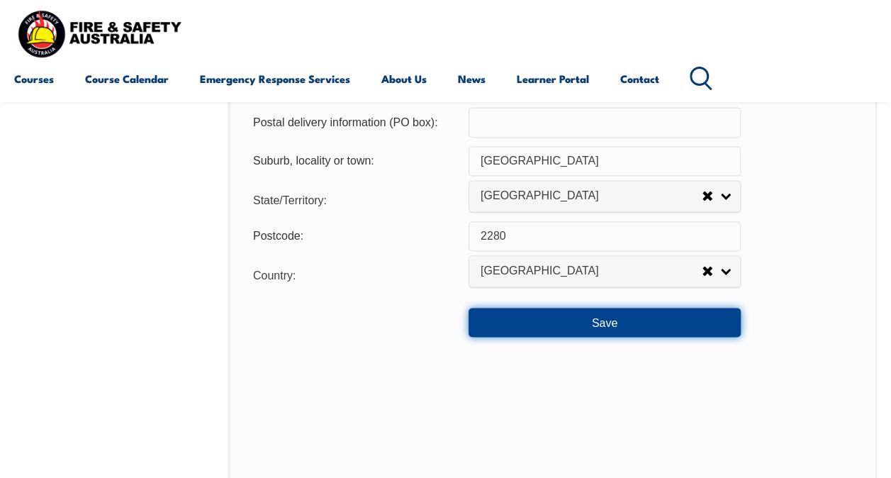
click at [613, 331] on button "Save" at bounding box center [605, 322] width 272 height 28
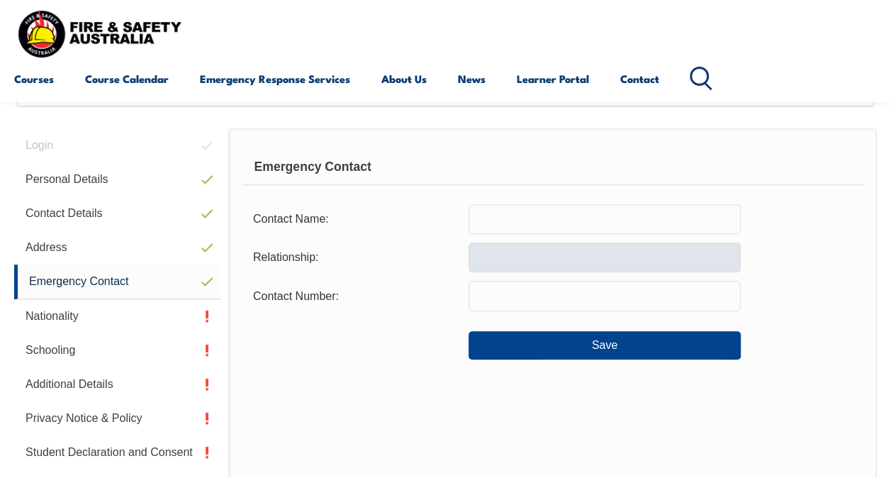
scroll to position [344, 0]
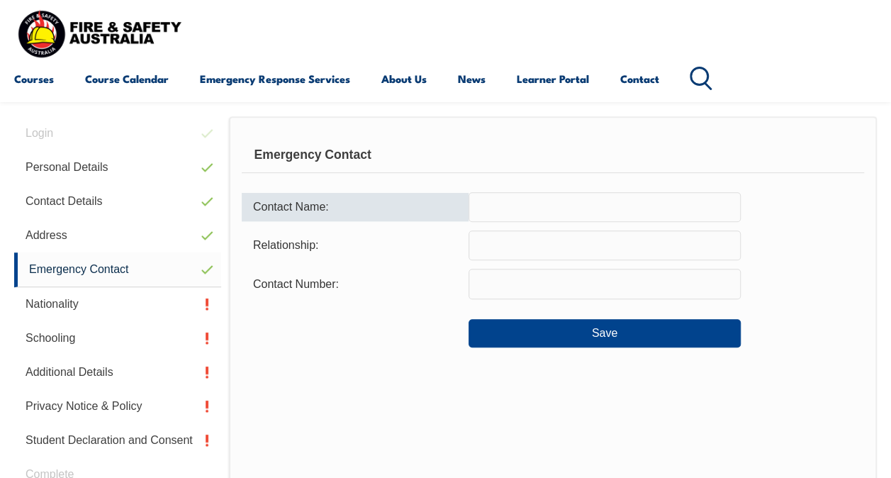
click at [513, 213] on input "text" at bounding box center [605, 207] width 272 height 30
type input "Julane Wagenaar"
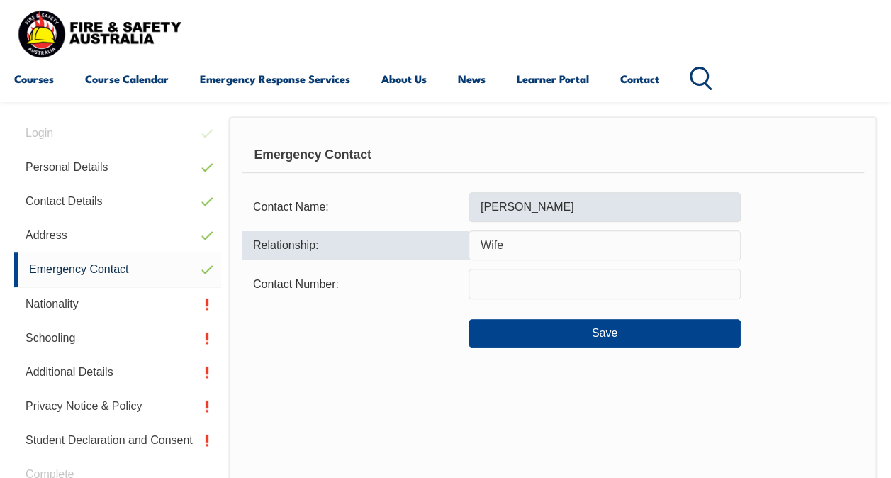
type input "Wife"
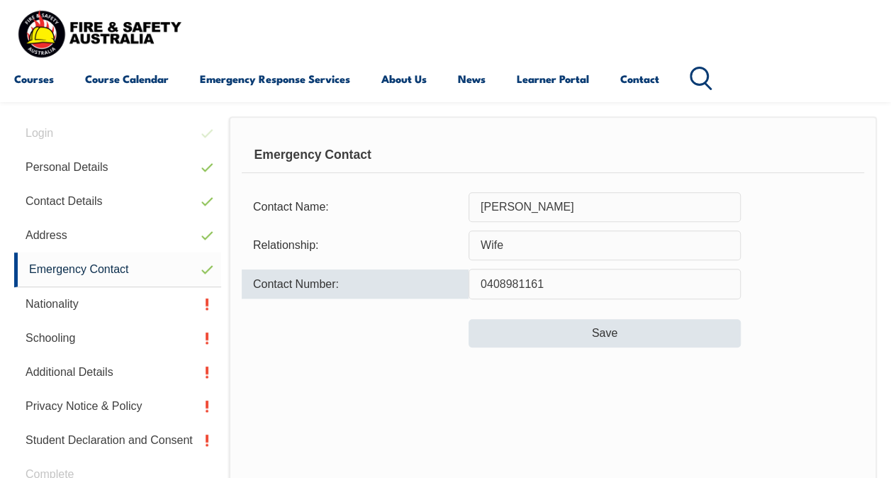
type input "0408981161"
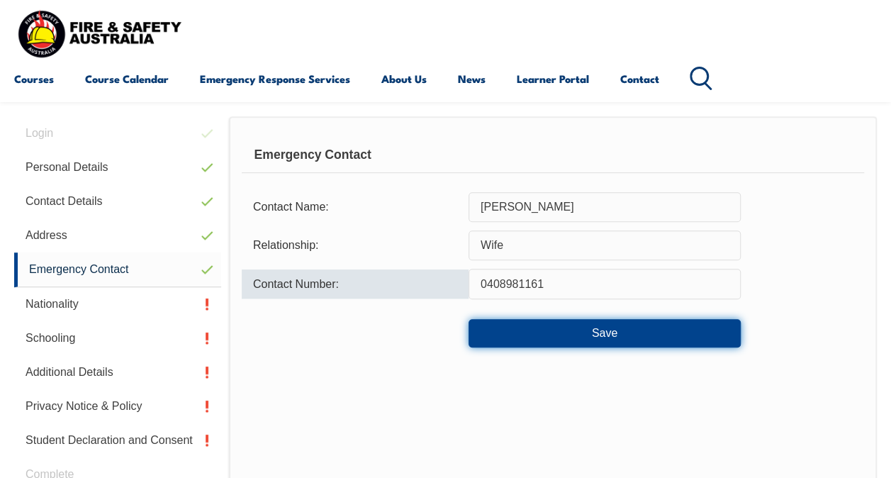
click at [578, 328] on button "Save" at bounding box center [605, 333] width 272 height 28
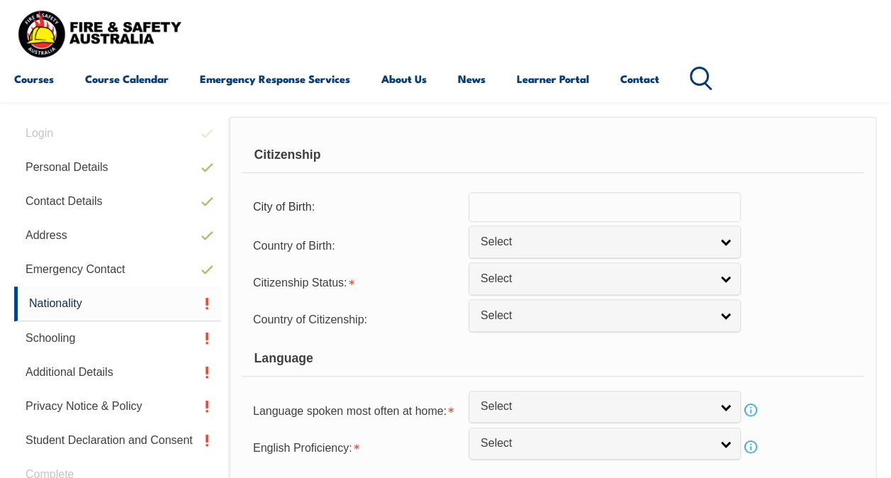
click at [563, 211] on input "text" at bounding box center [605, 207] width 272 height 30
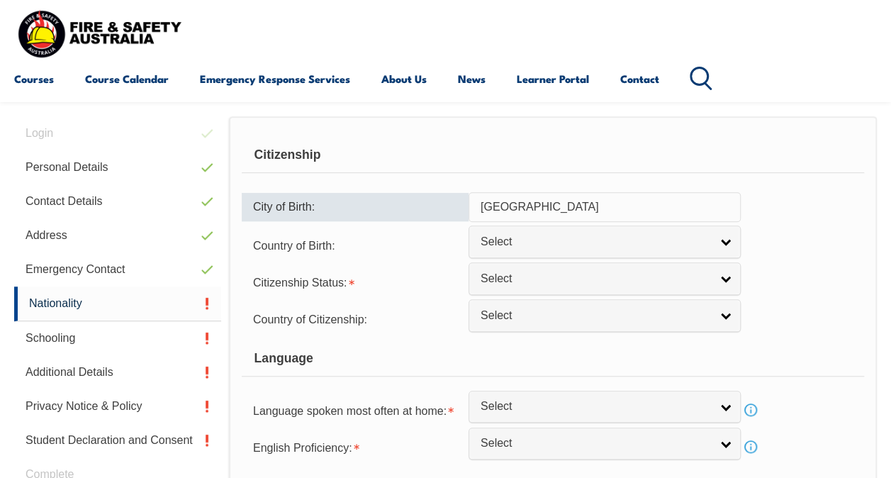
type input "Pretoria"
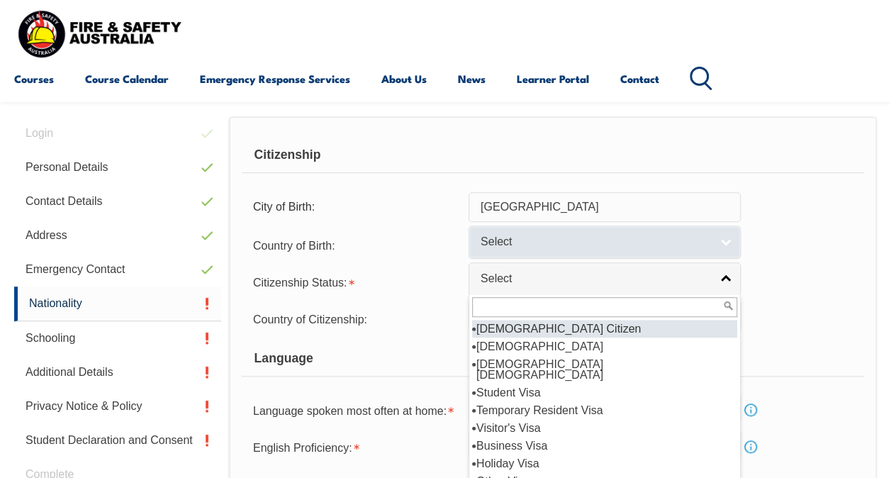
click at [565, 235] on span "Select" at bounding box center [596, 242] width 230 height 15
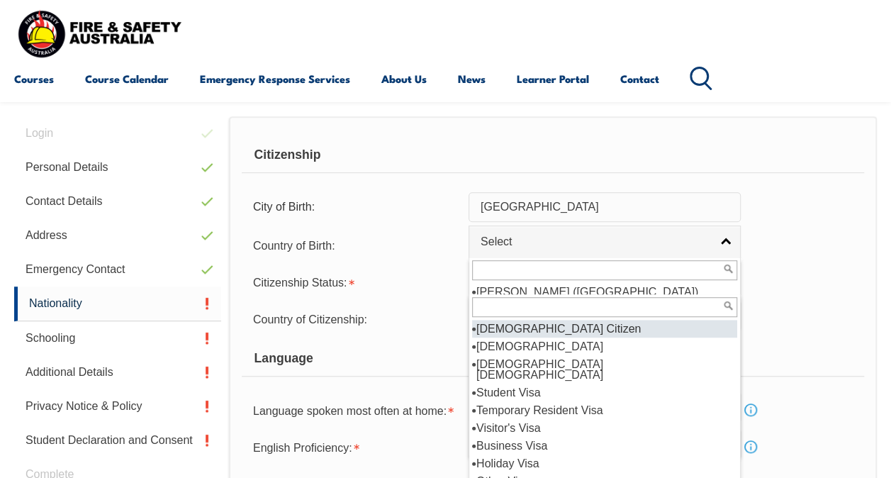
click at [705, 312] on input "text" at bounding box center [604, 307] width 265 height 20
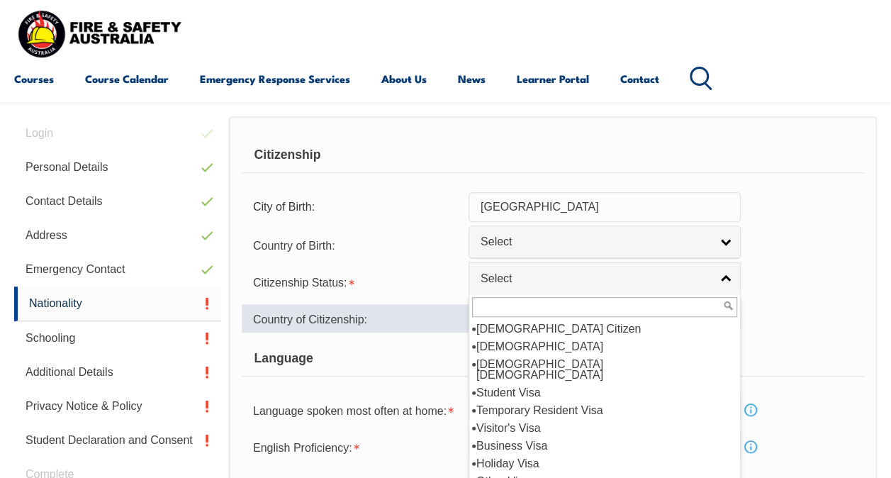
click at [407, 311] on div "Country of Citizenship:" at bounding box center [355, 318] width 227 height 28
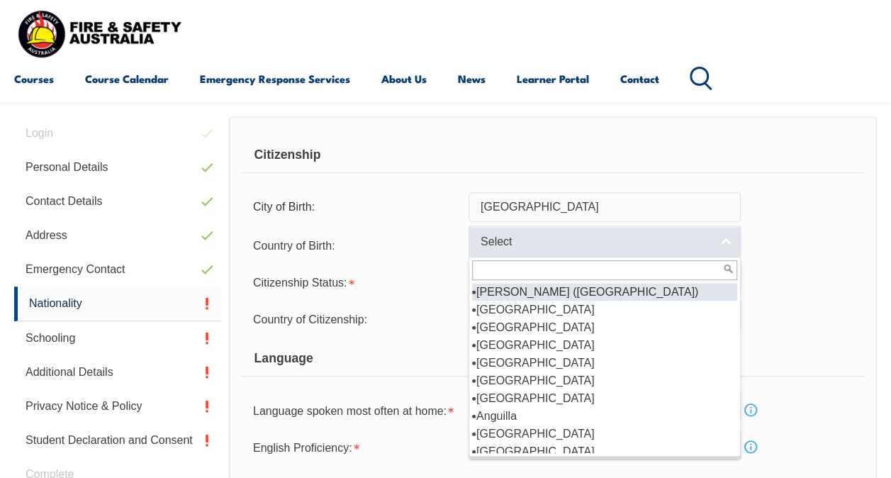
click at [581, 240] on span "Select" at bounding box center [596, 242] width 230 height 15
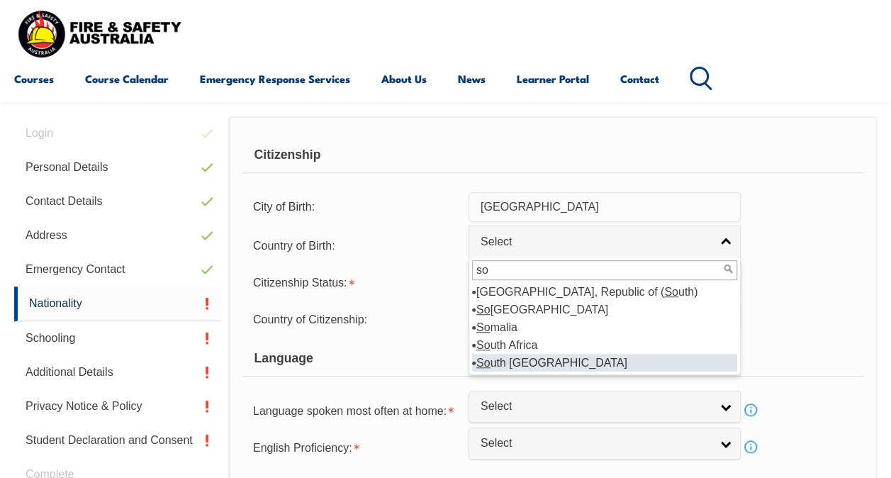
type input "so"
click at [526, 354] on li "So uth Sudan" at bounding box center [604, 363] width 265 height 18
select select "4111"
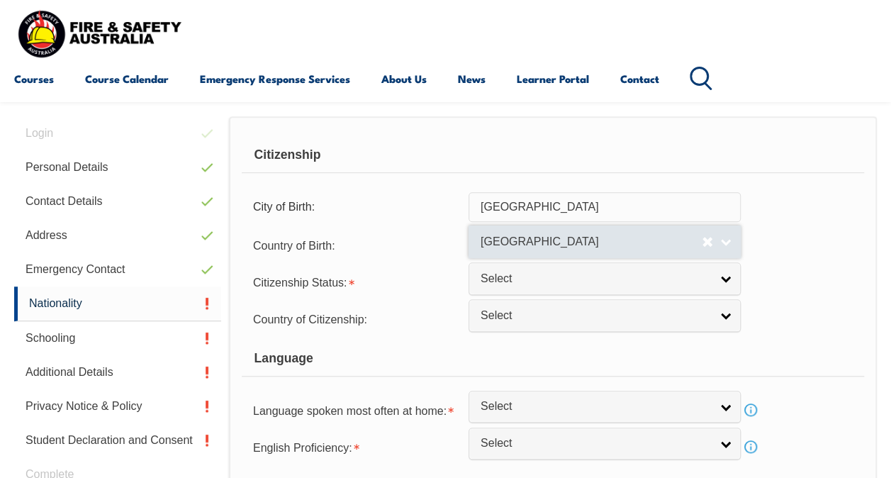
click at [681, 247] on span "[GEOGRAPHIC_DATA]" at bounding box center [591, 242] width 221 height 15
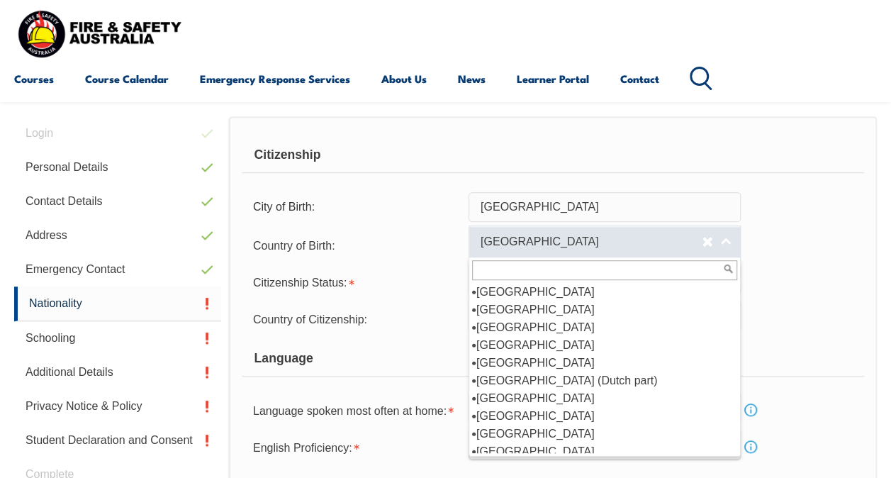
select select
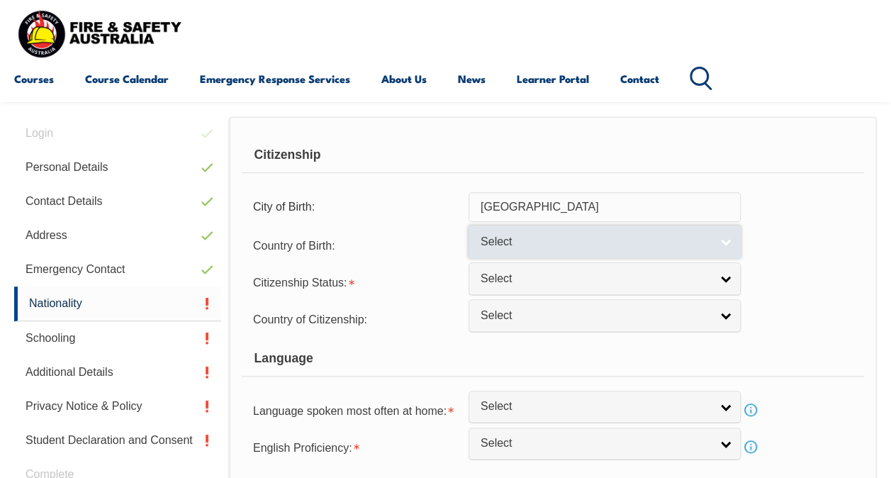
click at [547, 241] on span "Select" at bounding box center [591, 242] width 221 height 15
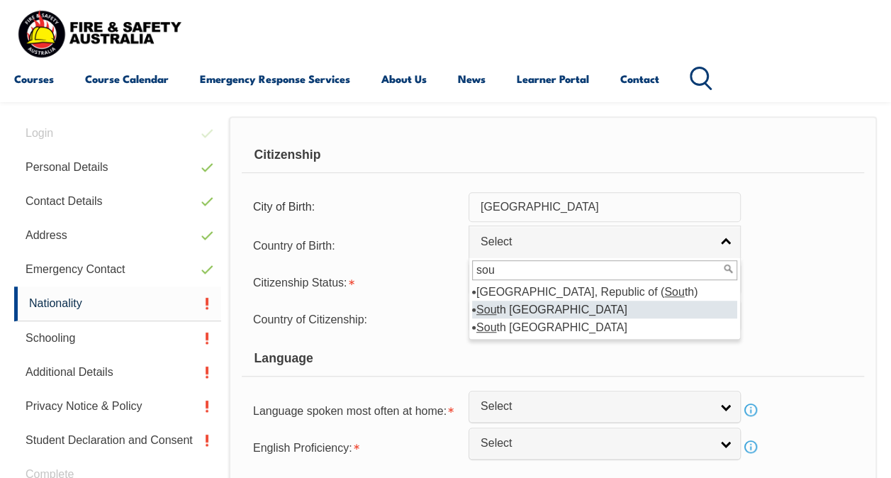
type input "sou"
click at [508, 305] on li "Sou th Africa" at bounding box center [604, 310] width 265 height 18
select select "9225"
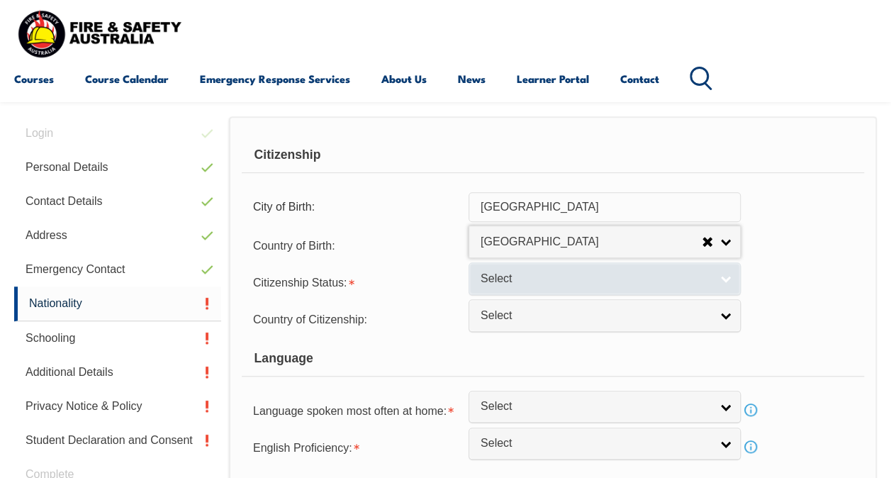
click at [523, 284] on span "Select" at bounding box center [596, 279] width 230 height 15
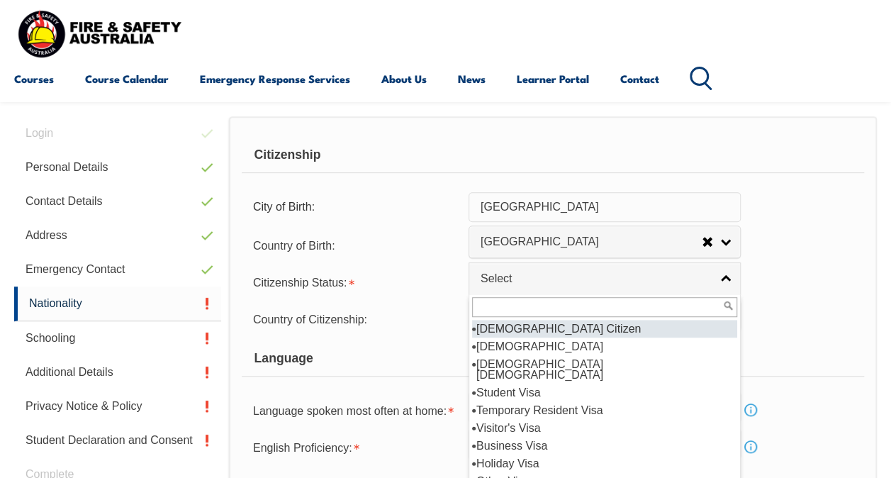
click at [545, 329] on li "[DEMOGRAPHIC_DATA] Citizen" at bounding box center [604, 329] width 265 height 18
select select "1"
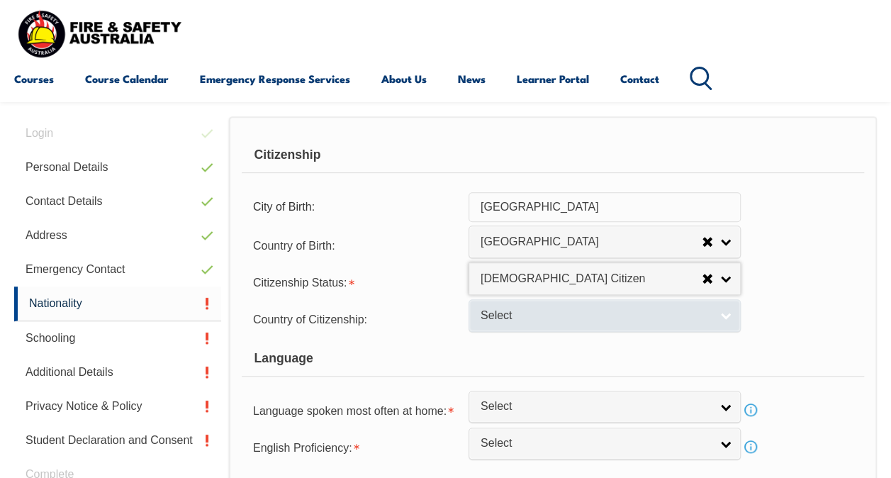
click at [559, 322] on link "Select" at bounding box center [605, 315] width 272 height 32
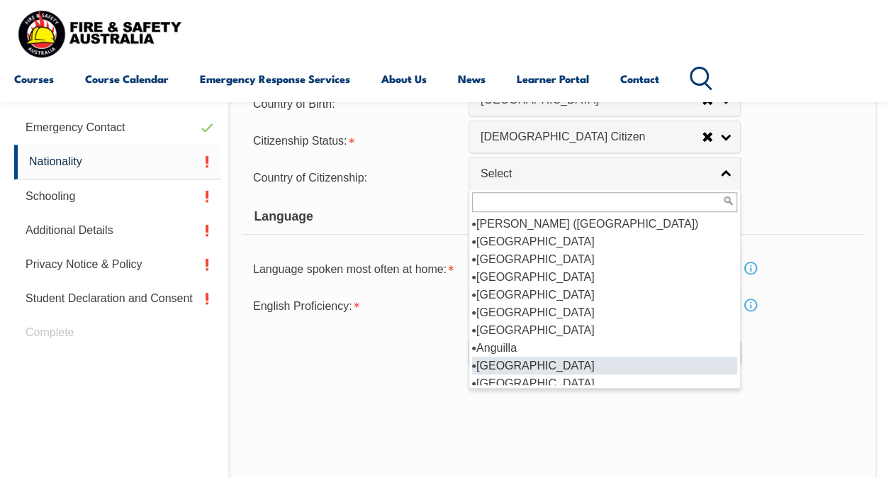
scroll to position [142, 0]
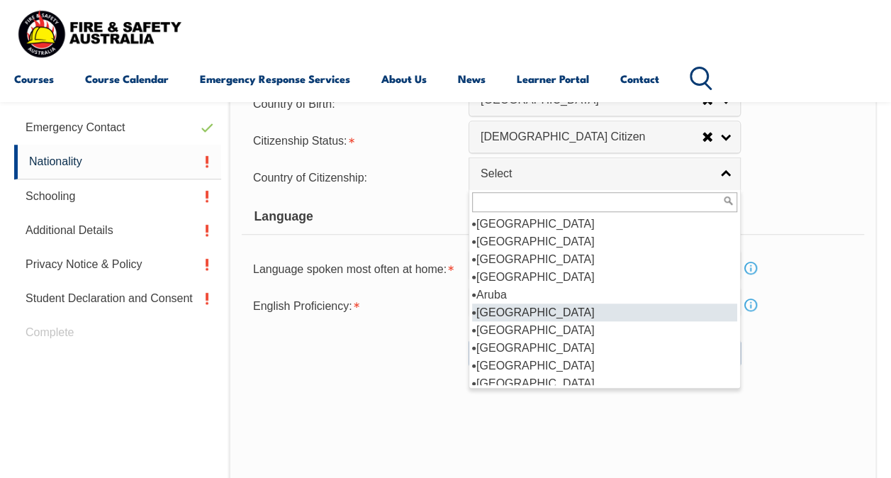
click at [540, 315] on li "[GEOGRAPHIC_DATA]" at bounding box center [604, 312] width 265 height 18
select select "1101"
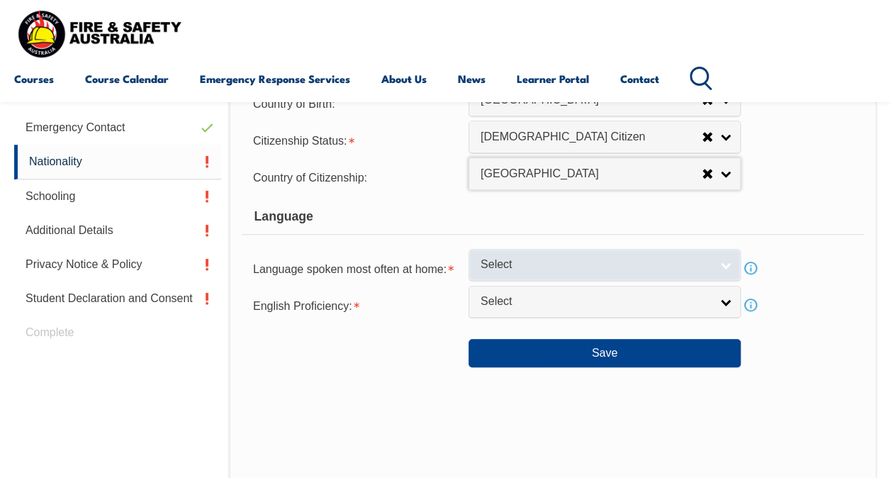
click at [542, 262] on span "Select" at bounding box center [596, 264] width 230 height 15
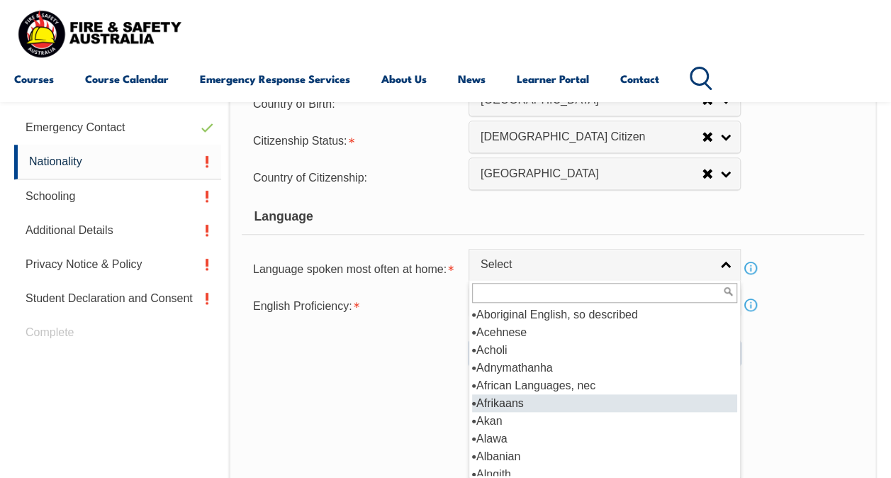
click at [525, 408] on li "Afrikaans" at bounding box center [604, 403] width 265 height 18
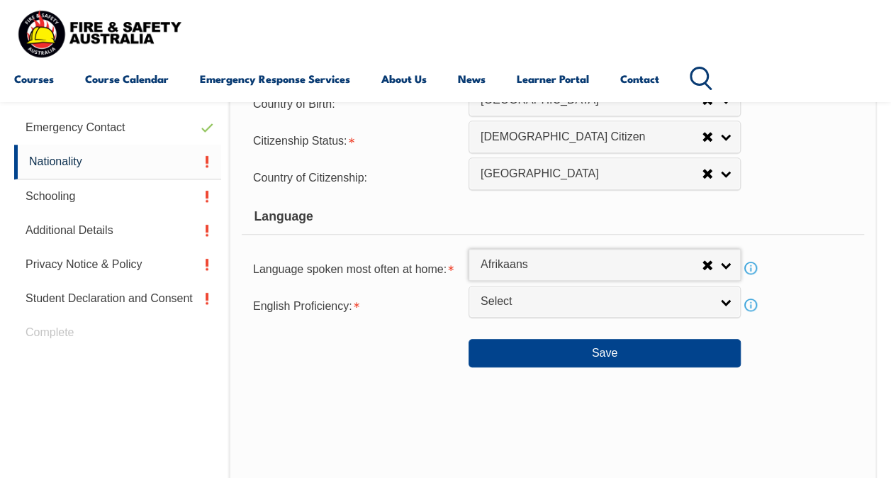
select select "1403"
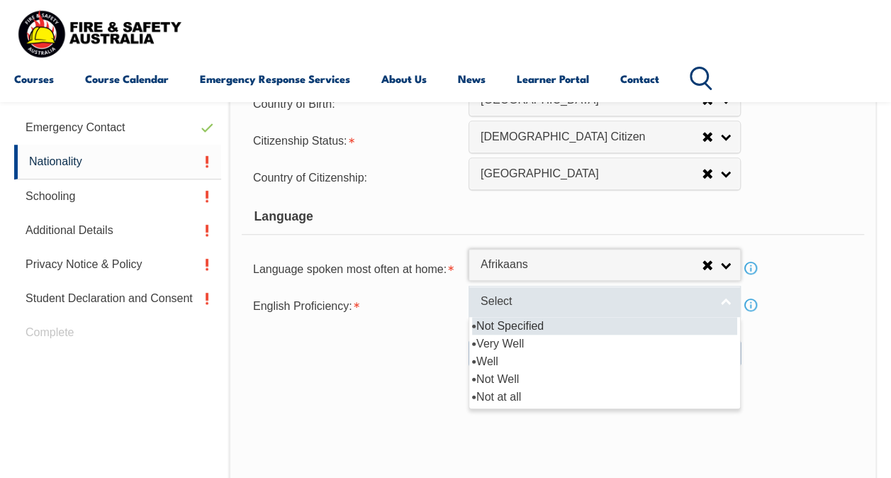
click at [535, 307] on span "Select" at bounding box center [596, 301] width 230 height 15
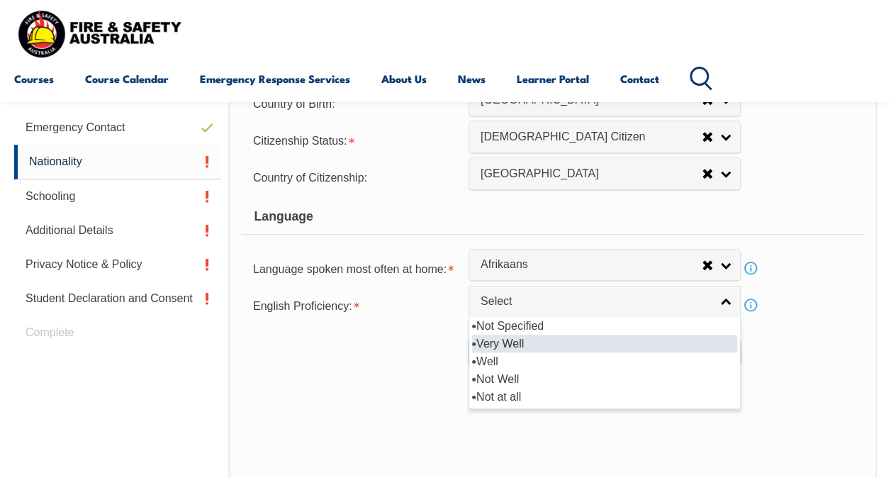
click at [516, 342] on li "Very Well" at bounding box center [604, 344] width 265 height 18
select select "1"
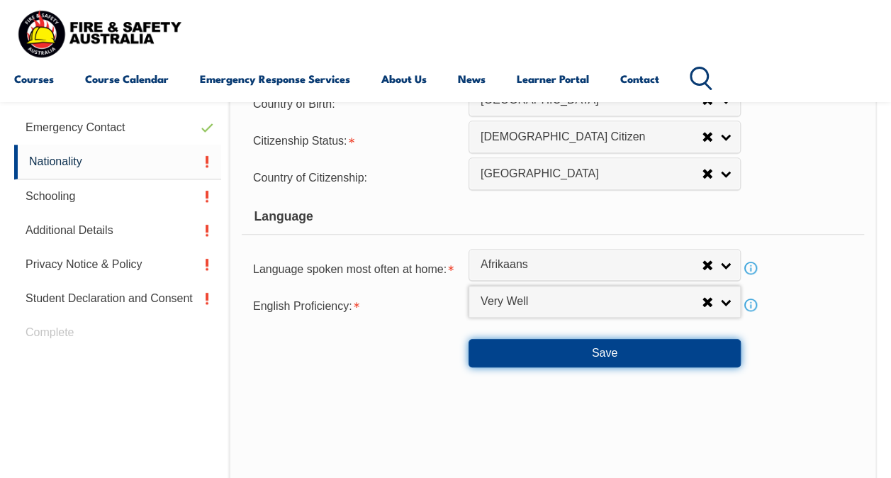
click at [593, 353] on button "Save" at bounding box center [605, 353] width 272 height 28
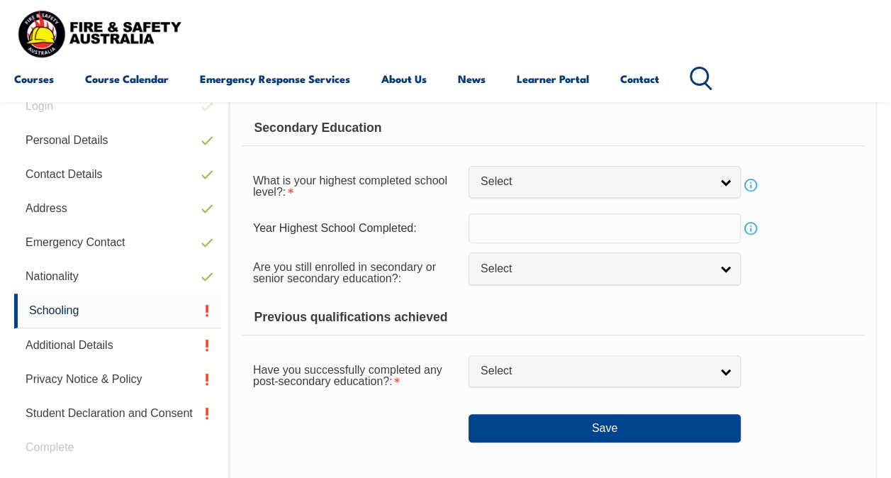
scroll to position [343, 0]
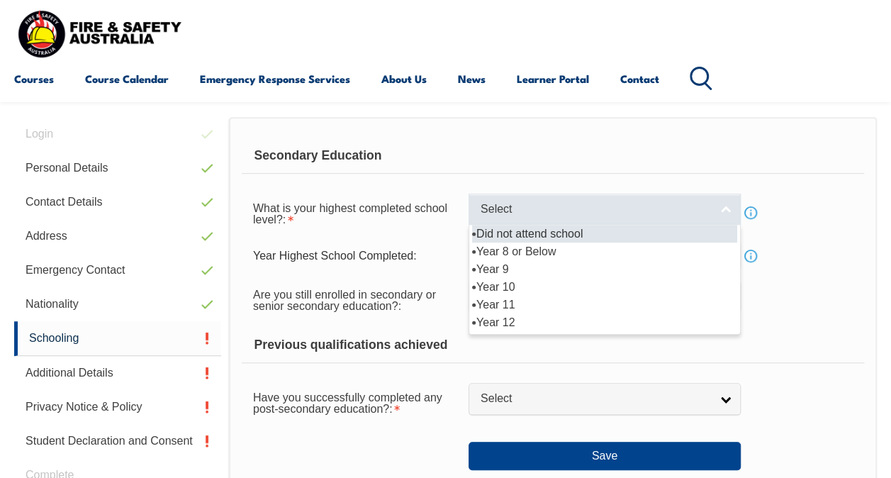
click at [580, 218] on link "Select" at bounding box center [605, 210] width 272 height 32
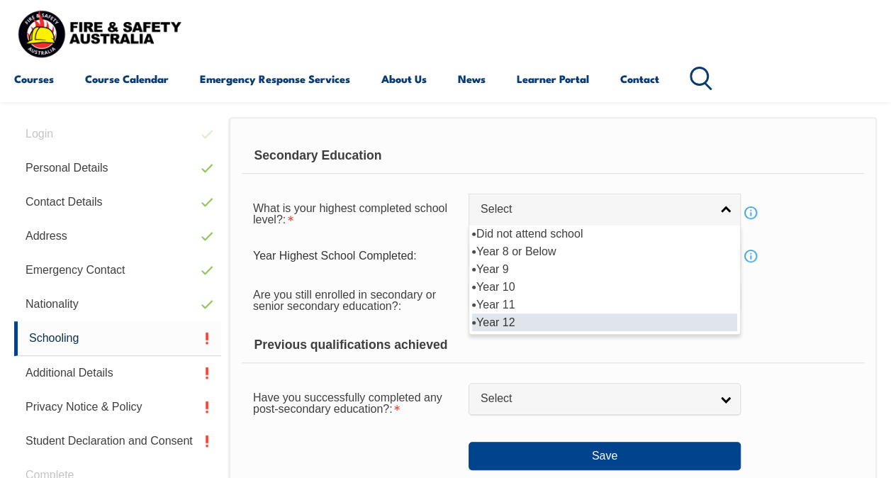
click at [553, 325] on li "Year 12" at bounding box center [604, 322] width 265 height 18
select select "12"
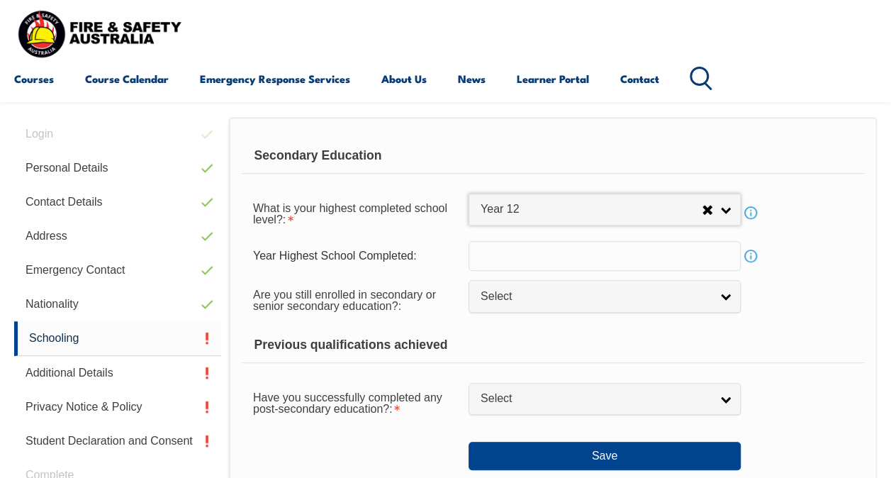
click at [593, 257] on input "text" at bounding box center [605, 256] width 272 height 30
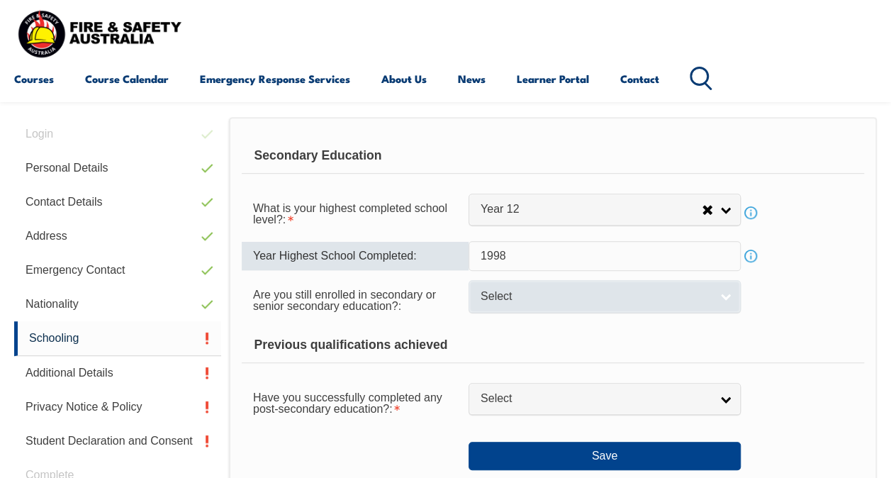
type input "1998"
click at [615, 289] on span "Select" at bounding box center [596, 296] width 230 height 15
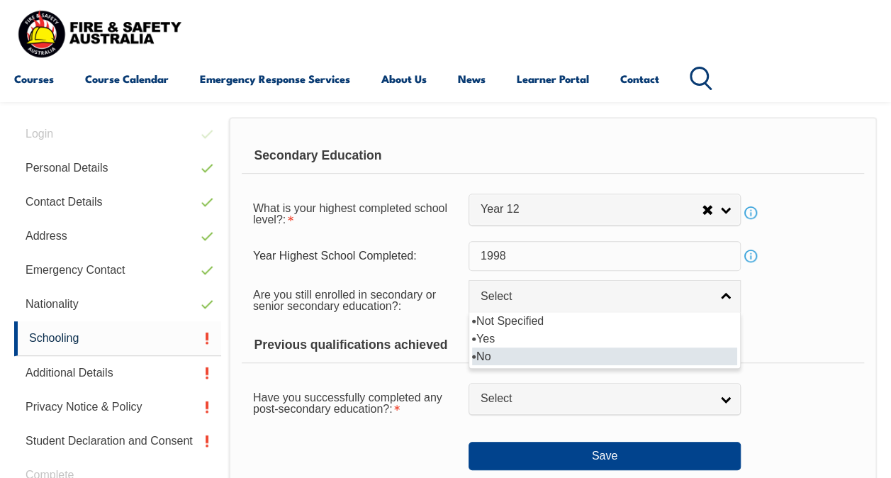
click at [538, 349] on li "No" at bounding box center [604, 356] width 265 height 18
select select "false"
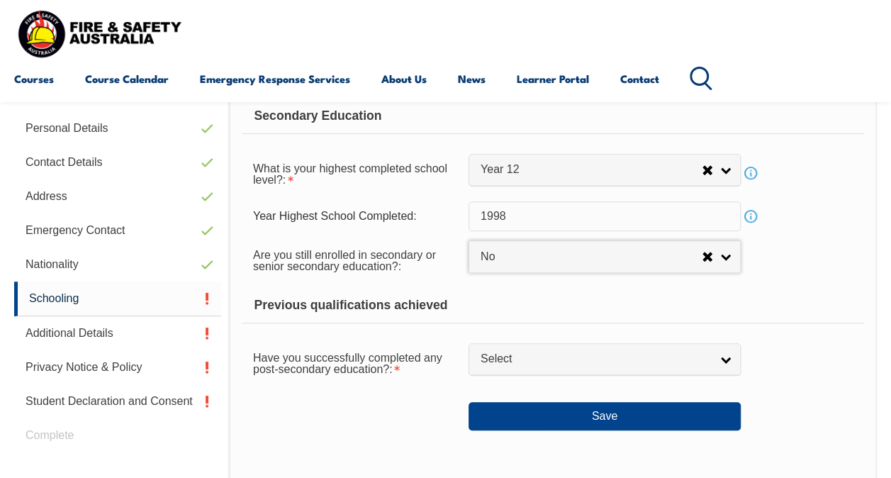
scroll to position [414, 0]
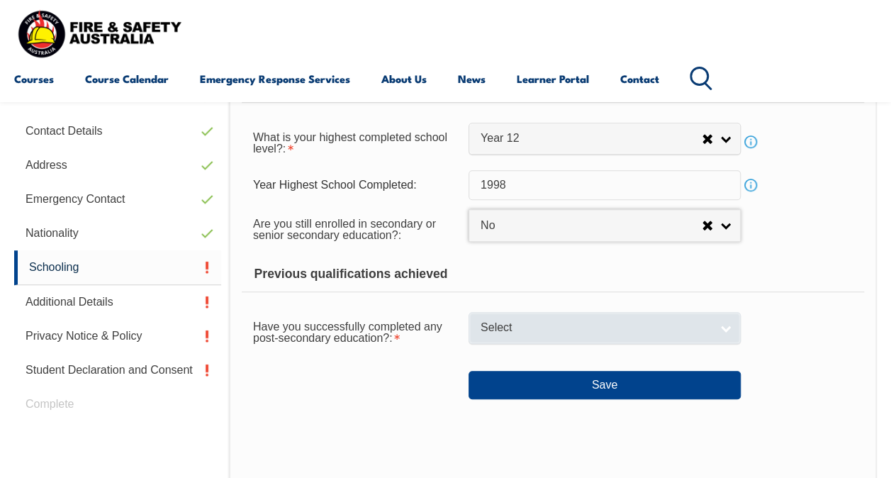
click at [567, 329] on span "Select" at bounding box center [596, 327] width 230 height 15
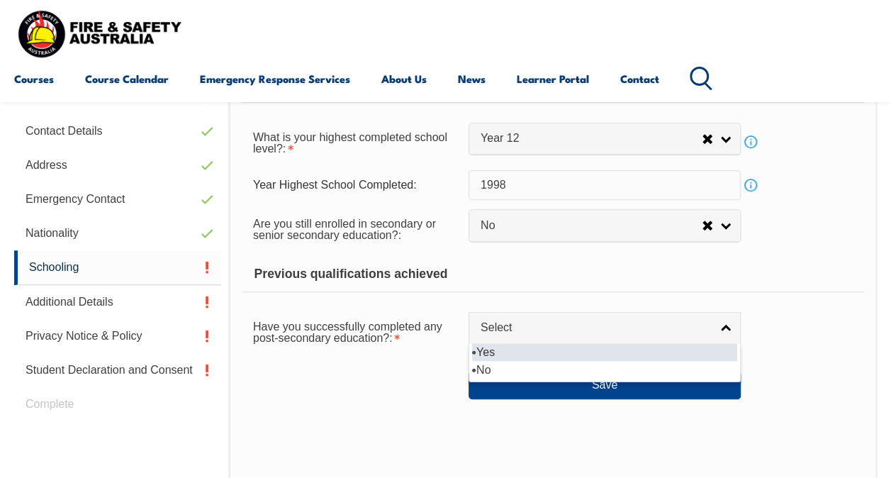
click at [503, 354] on li "Yes" at bounding box center [604, 352] width 265 height 18
select select "true"
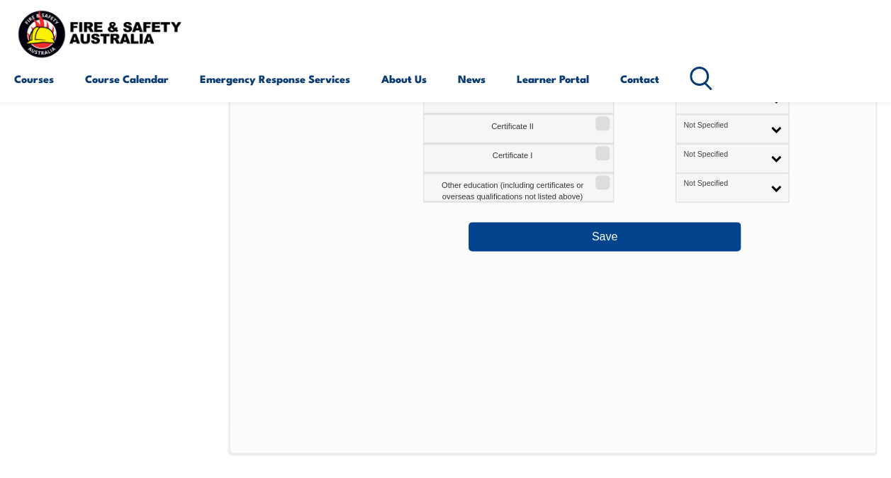
scroll to position [839, 0]
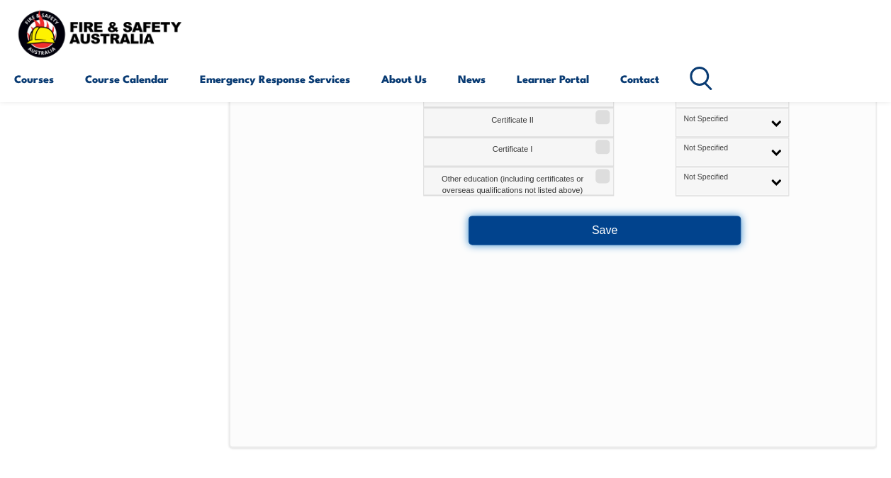
click at [631, 232] on button "Save" at bounding box center [605, 230] width 272 height 28
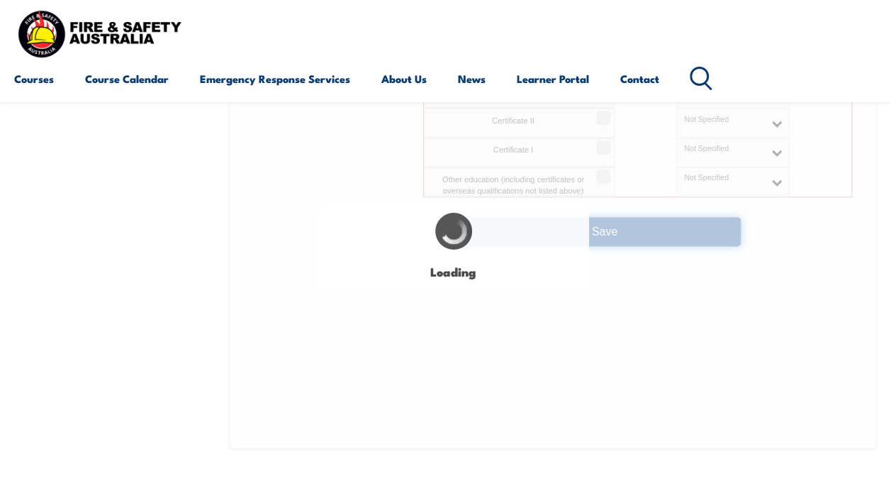
select select "false"
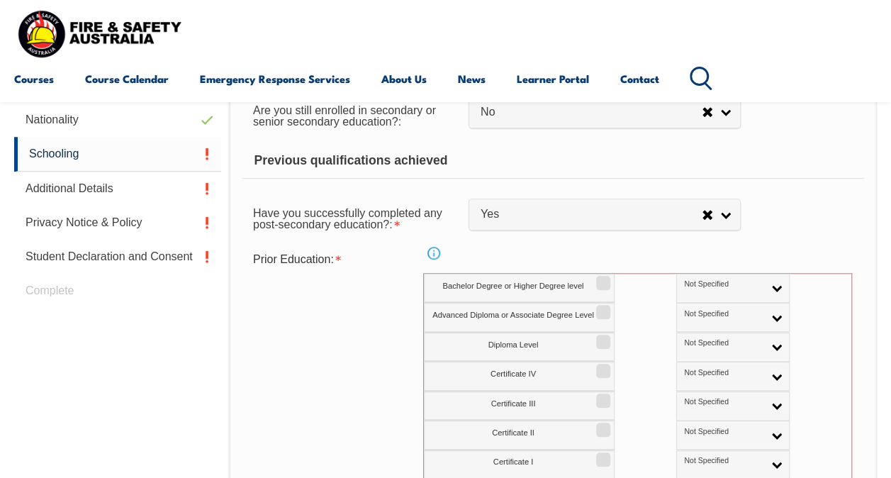
scroll to position [560, 0]
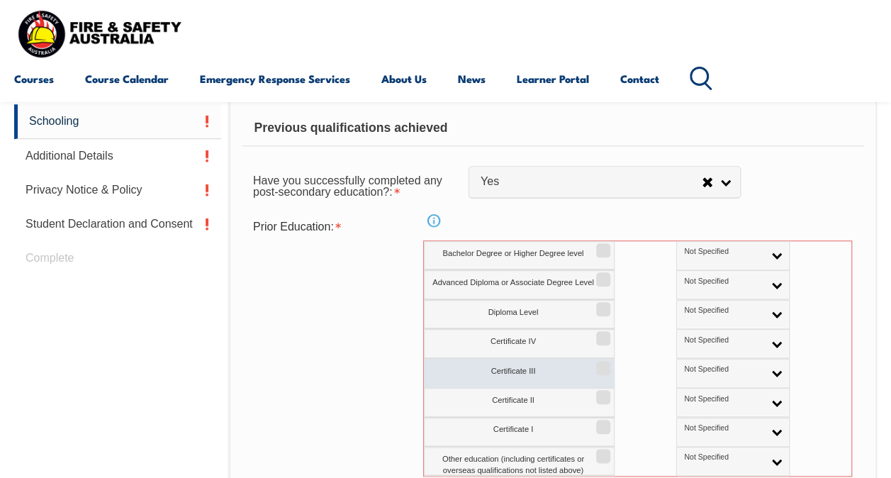
click at [604, 364] on input "Certificate III" at bounding box center [601, 362] width 9 height 1
checkbox input "true"
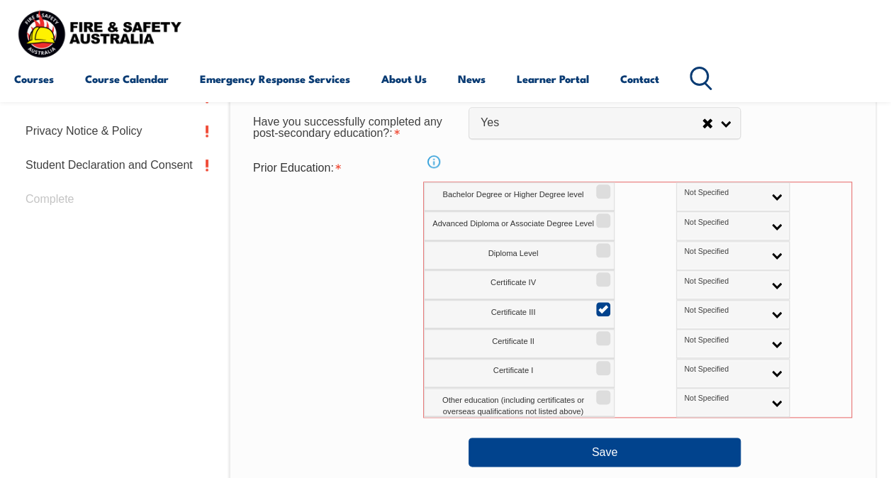
scroll to position [773, 0]
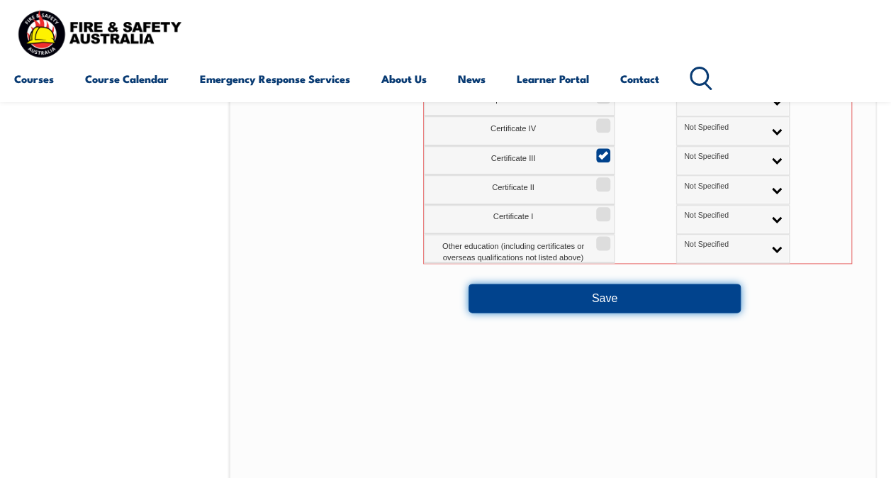
click at [622, 302] on button "Save" at bounding box center [605, 298] width 272 height 28
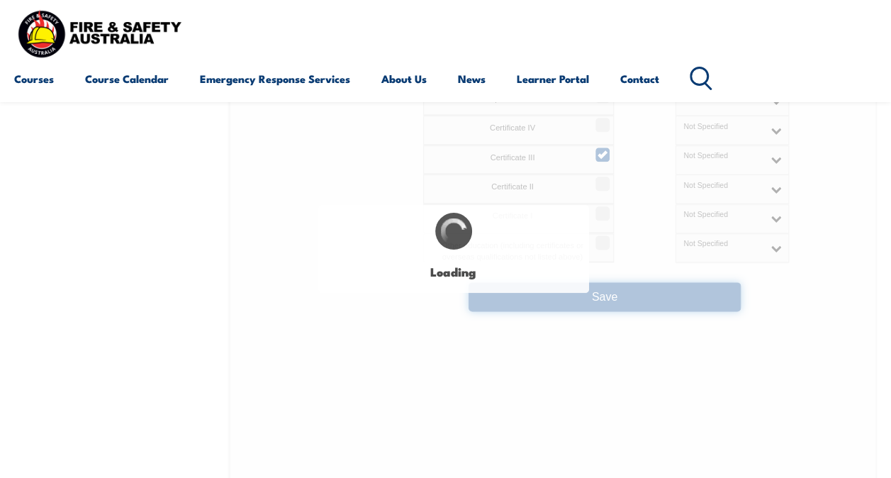
select select
select select "false"
select select "true"
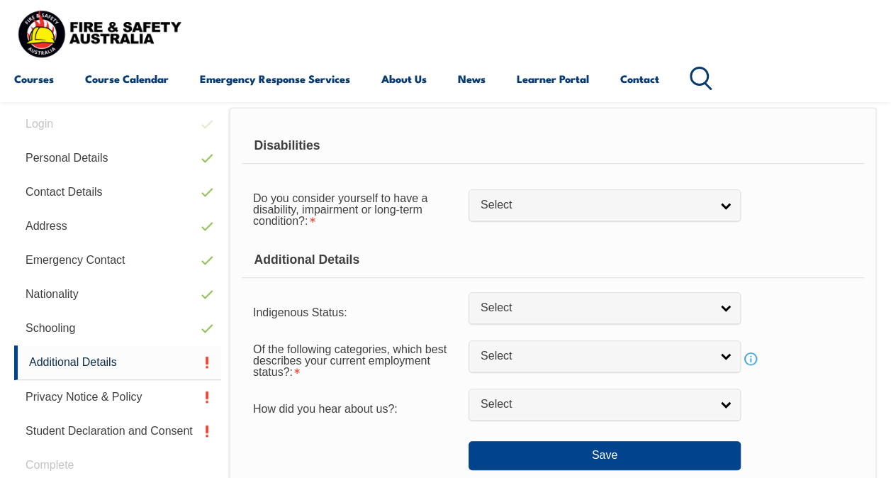
scroll to position [344, 0]
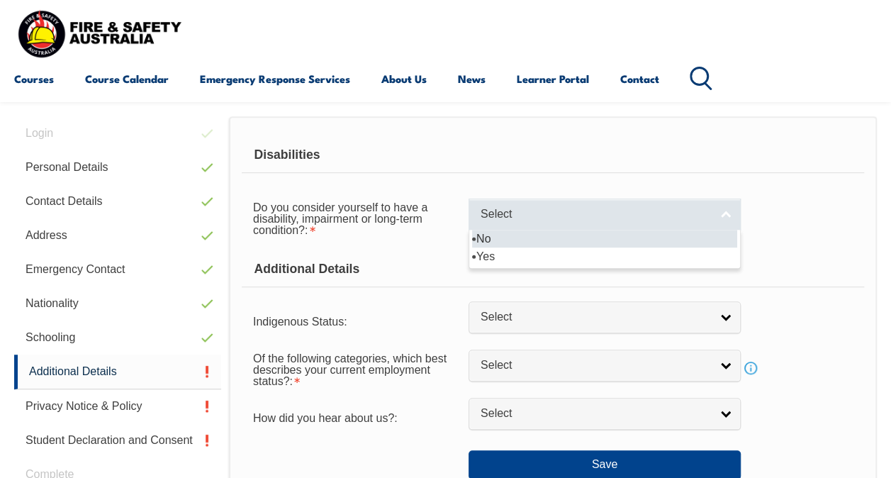
click at [705, 206] on link "Select" at bounding box center [605, 214] width 272 height 32
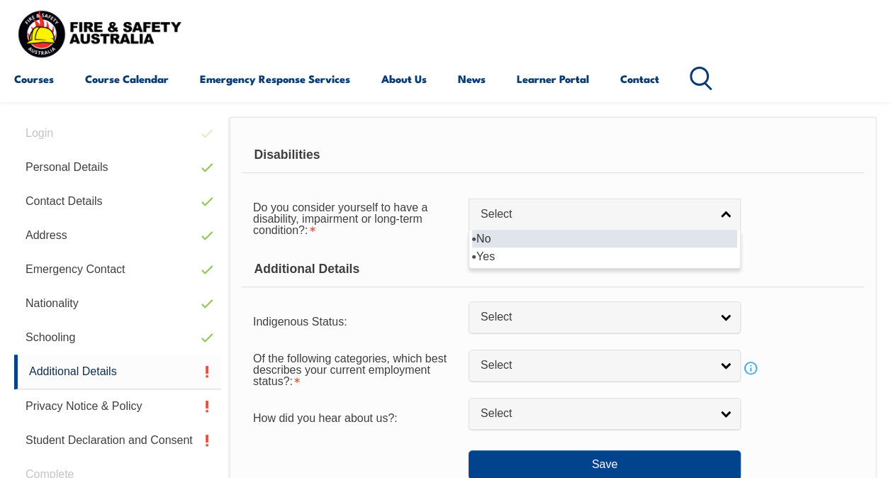
click at [577, 242] on li "No" at bounding box center [604, 239] width 265 height 18
select select "false"
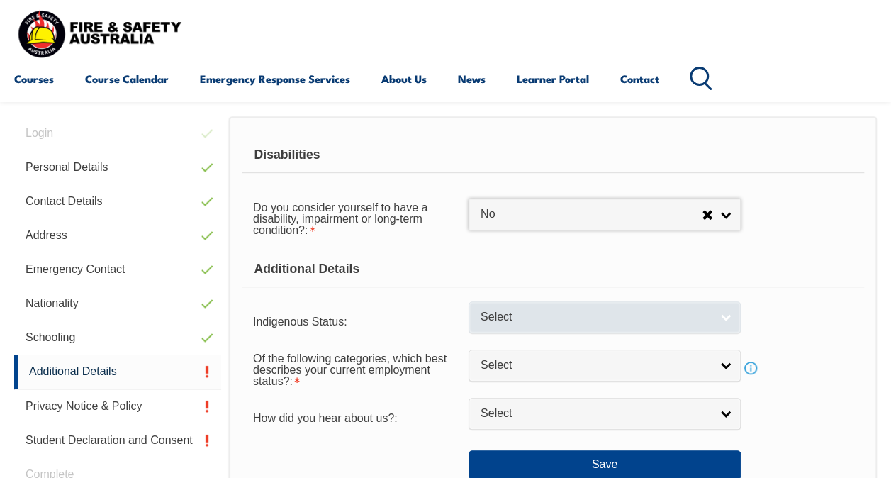
click at [651, 315] on span "Select" at bounding box center [596, 317] width 230 height 15
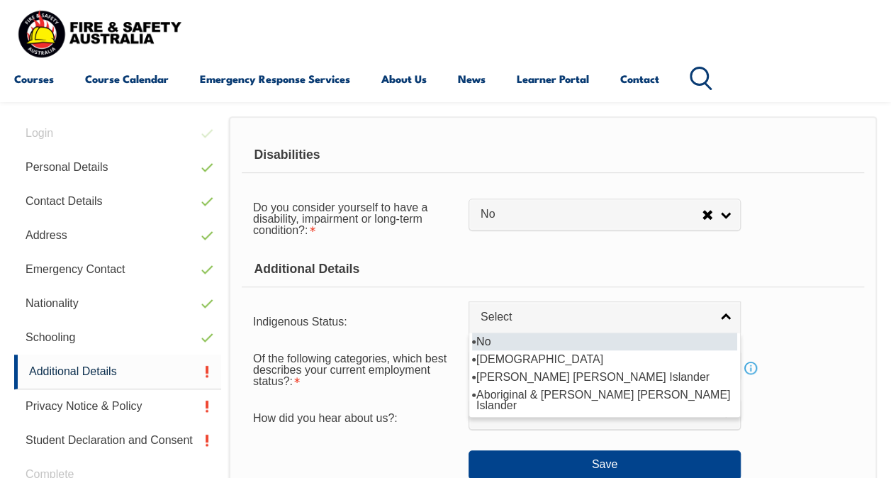
click at [566, 338] on li "No" at bounding box center [604, 341] width 265 height 18
select select "4"
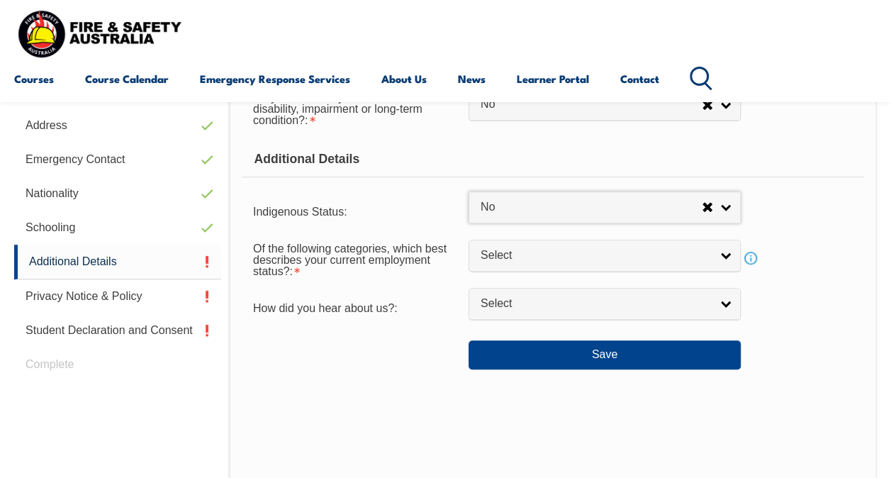
scroll to position [486, 0]
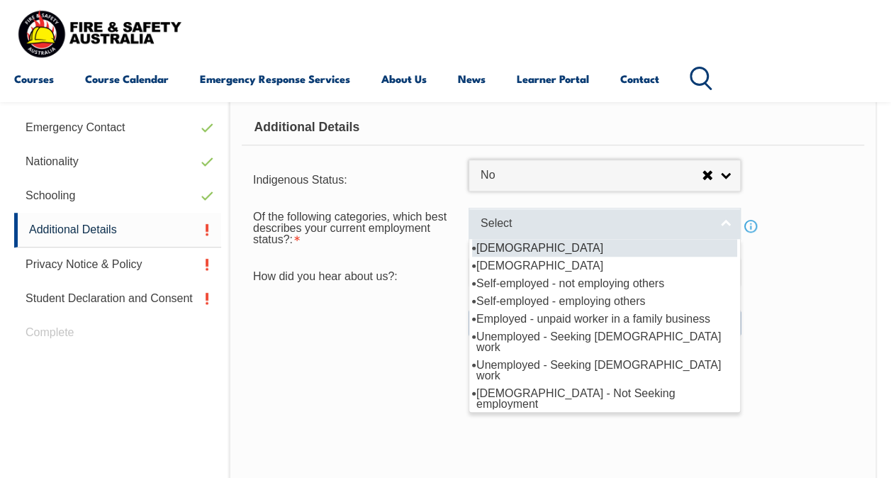
click at [595, 218] on span "Select" at bounding box center [596, 223] width 230 height 15
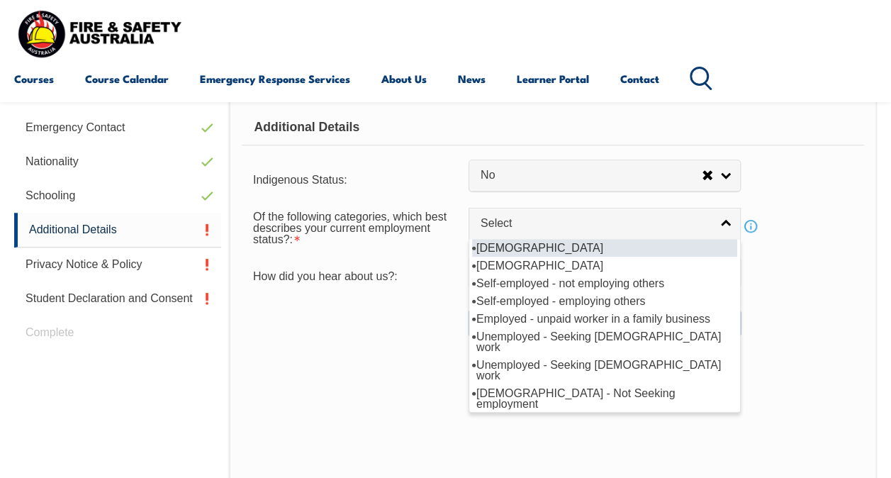
click at [547, 250] on li "[DEMOGRAPHIC_DATA]" at bounding box center [604, 248] width 265 height 18
select select "1"
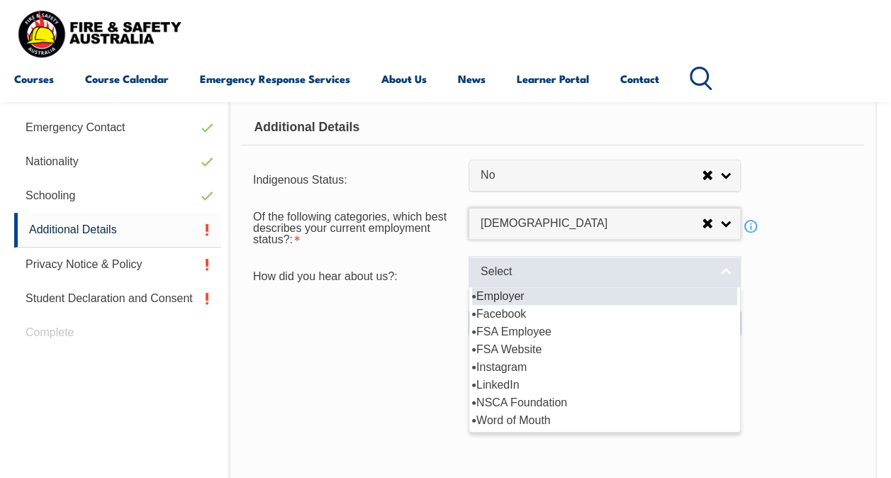
click at [566, 273] on span "Select" at bounding box center [596, 271] width 230 height 15
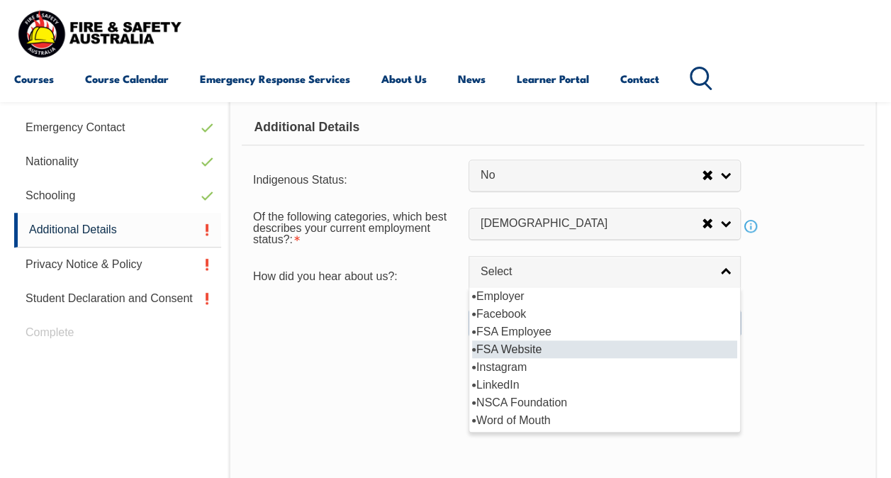
click at [564, 350] on li "FSA Website" at bounding box center [604, 349] width 265 height 18
select select "8571"
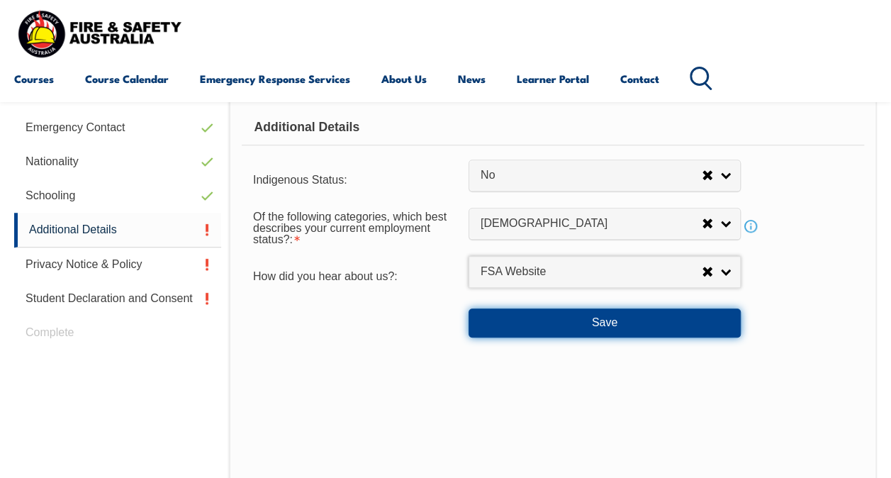
click at [622, 320] on button "Save" at bounding box center [605, 322] width 272 height 28
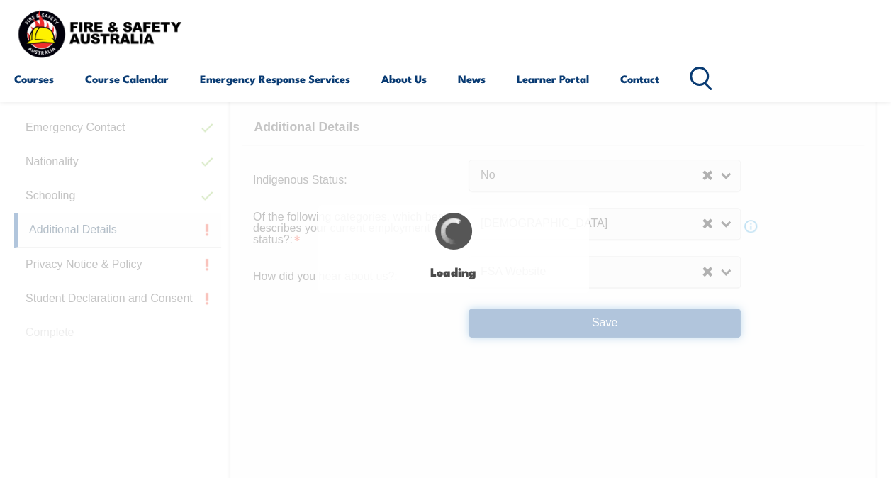
select select "false"
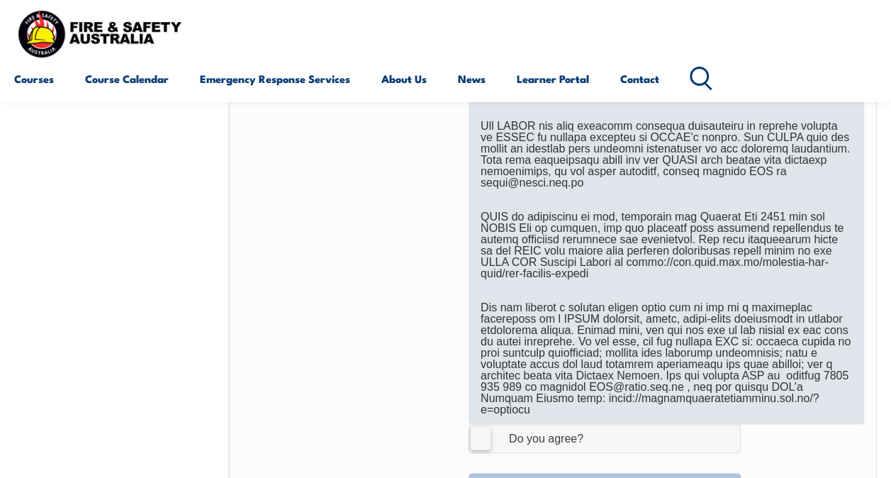
scroll to position [841, 0]
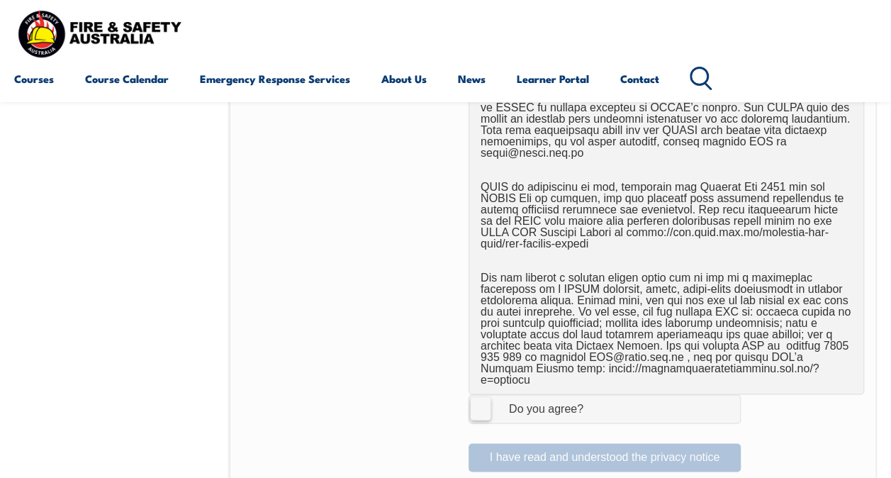
drag, startPoint x: 481, startPoint y: 384, endPoint x: 514, endPoint y: 382, distance: 33.4
click at [482, 394] on label "I Agree Do you agree?" at bounding box center [605, 408] width 272 height 28
click at [595, 395] on input "I Agree Do you agree?" at bounding box center [607, 408] width 24 height 27
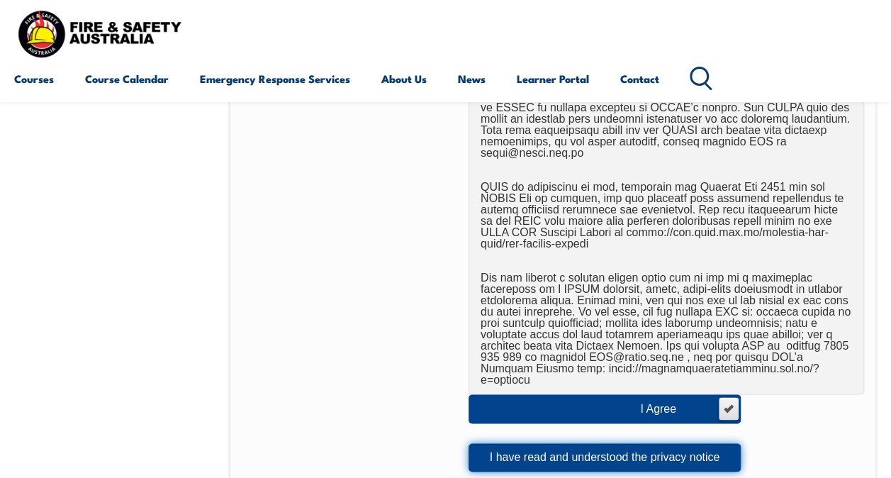
click at [685, 443] on button "I have read and understood the privacy notice" at bounding box center [605, 457] width 272 height 28
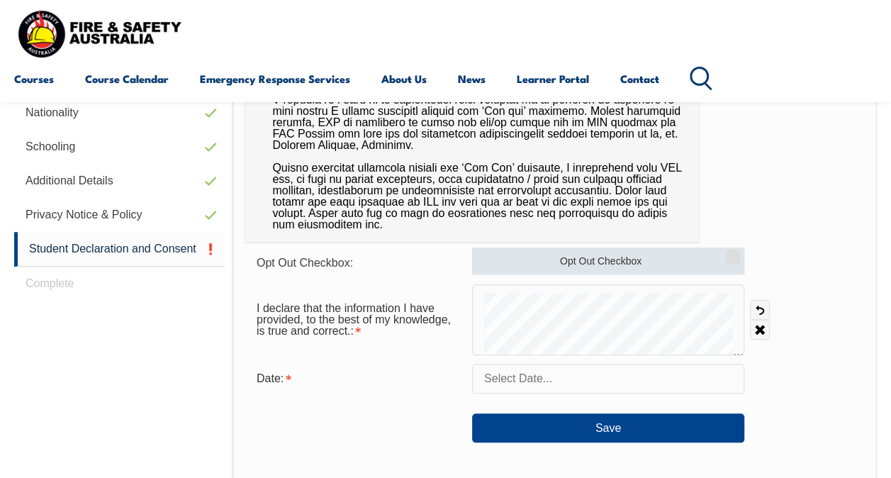
scroll to position [556, 0]
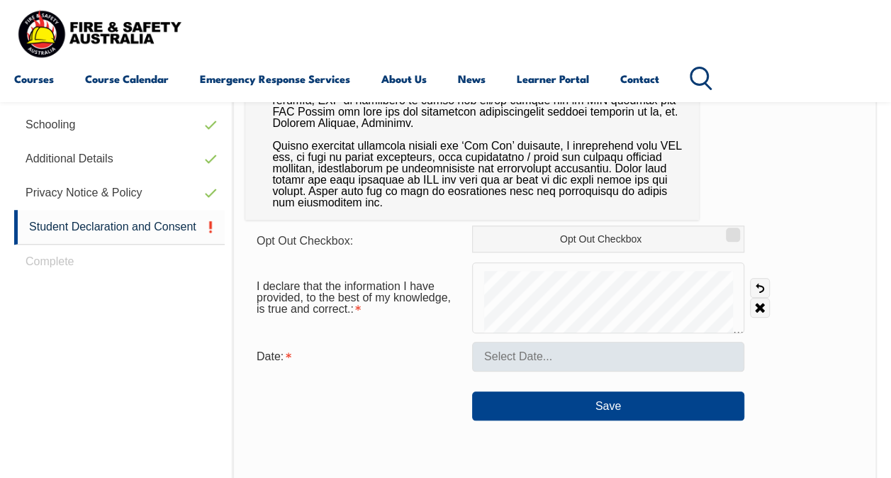
click at [522, 367] on form "Opt Out Checkbox: Opt Out Checkbox I declare that the information I have provid…" at bounding box center [554, 322] width 619 height 195
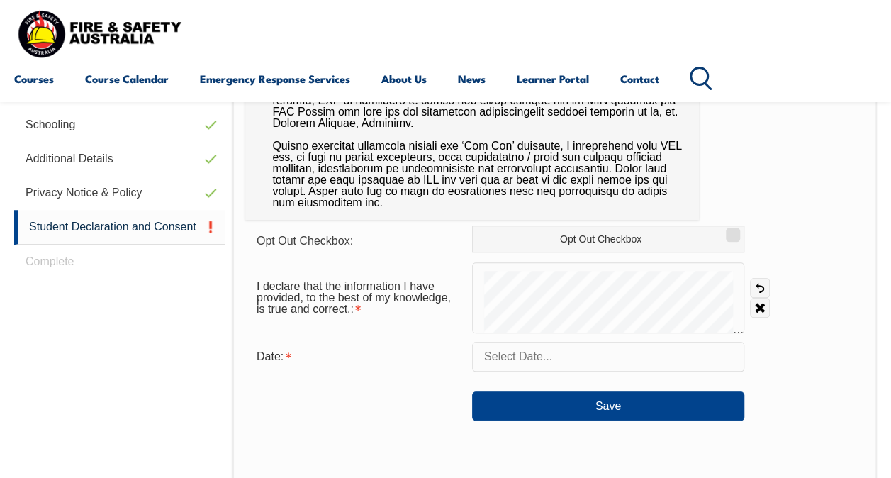
click at [547, 333] on form "Opt Out Checkbox: Opt Out Checkbox I declare that the information I have provid…" at bounding box center [554, 322] width 619 height 195
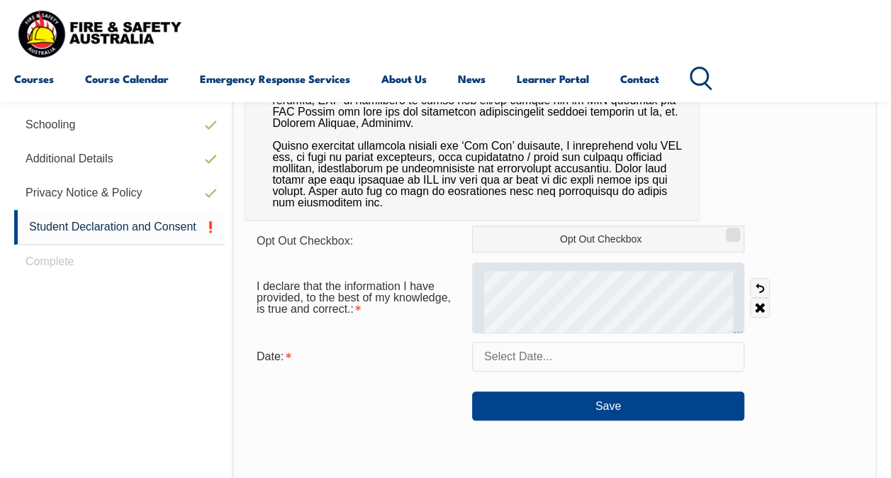
click at [751, 255] on form "Opt Out Checkbox: Opt Out Checkbox I declare that the information I have provid…" at bounding box center [554, 322] width 619 height 195
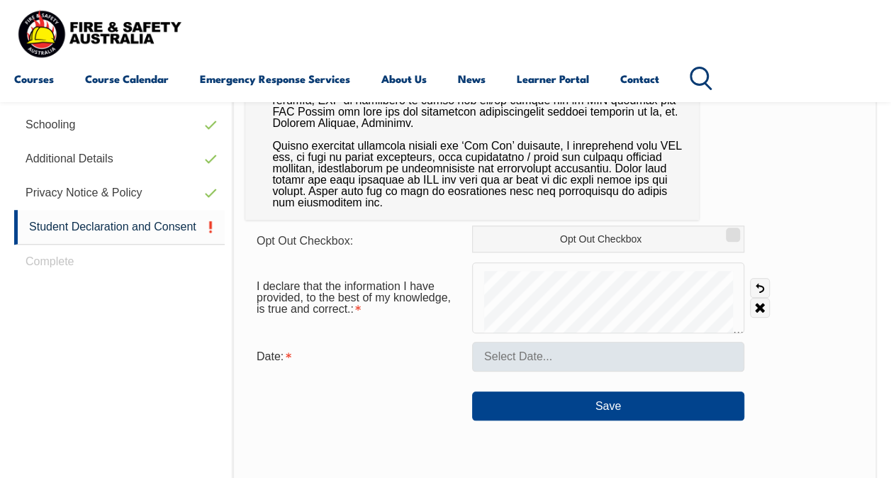
drag, startPoint x: 584, startPoint y: 268, endPoint x: 489, endPoint y: 359, distance: 131.4
click at [489, 359] on form "Opt Out Checkbox: Opt Out Checkbox I declare that the information I have provid…" at bounding box center [554, 322] width 619 height 195
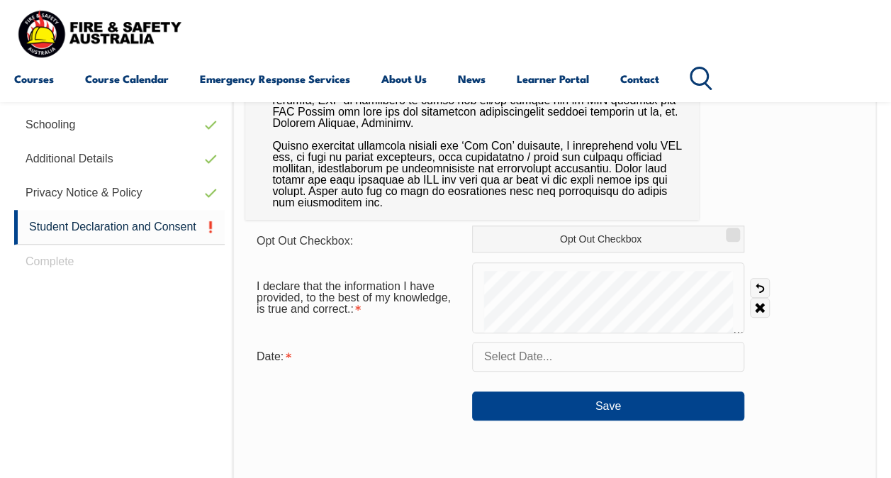
click at [247, 398] on form "Opt Out Checkbox: Opt Out Checkbox I declare that the information I have provid…" at bounding box center [554, 322] width 619 height 195
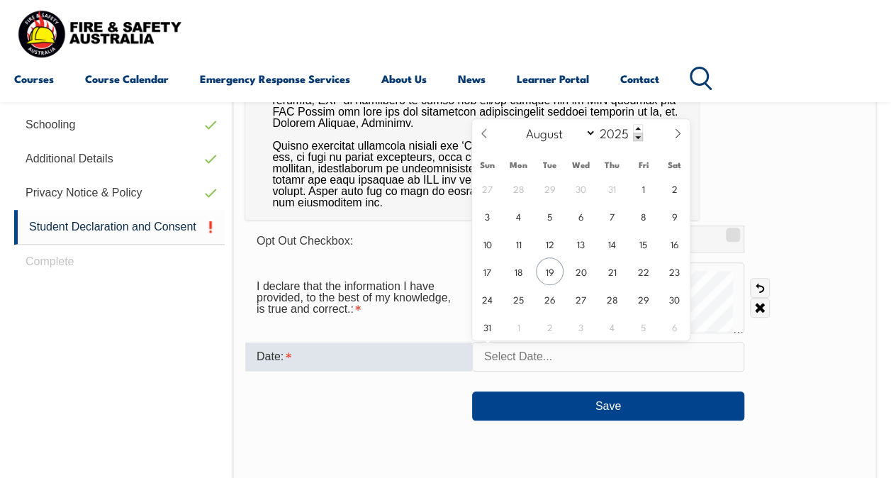
click at [533, 357] on input "text" at bounding box center [608, 357] width 272 height 30
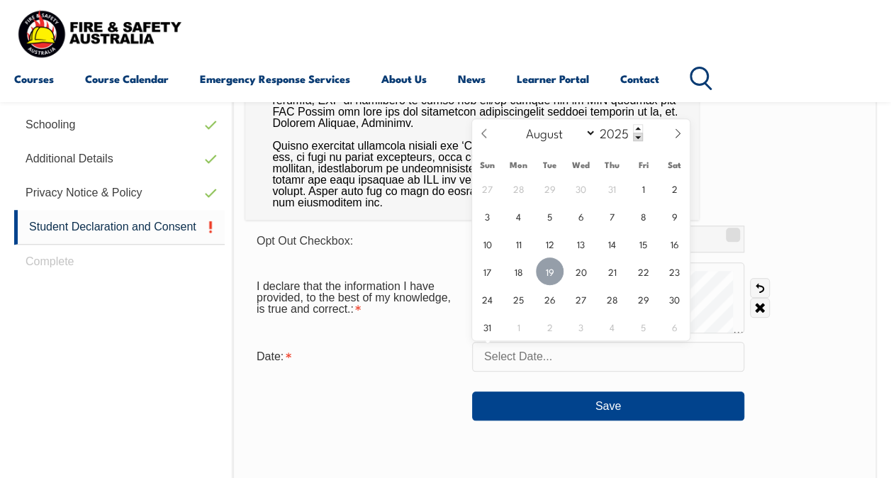
click at [544, 275] on span "19" at bounding box center [550, 271] width 28 height 28
type input "August 19, 2025"
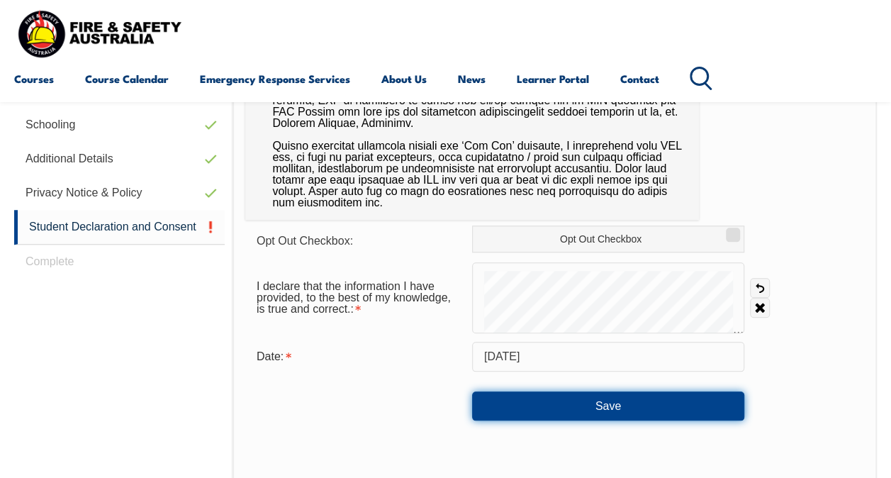
click at [596, 410] on button "Save" at bounding box center [608, 405] width 272 height 28
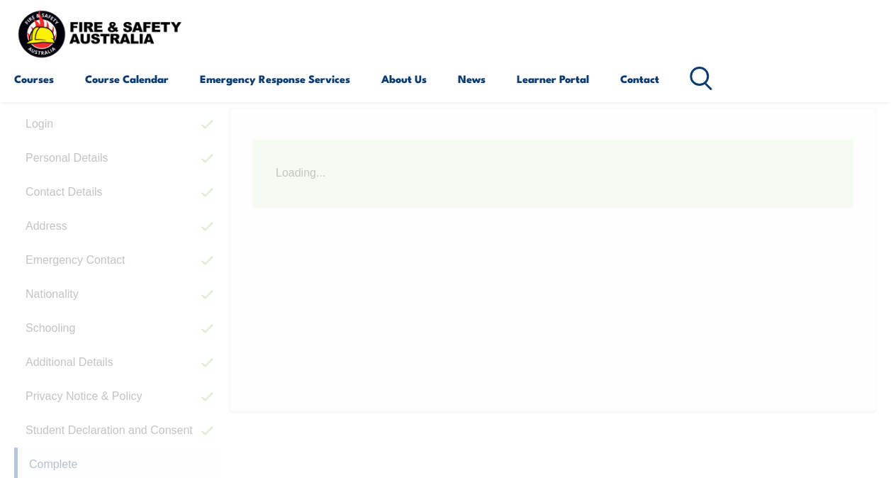
scroll to position [343, 0]
